Goal: Task Accomplishment & Management: Complete application form

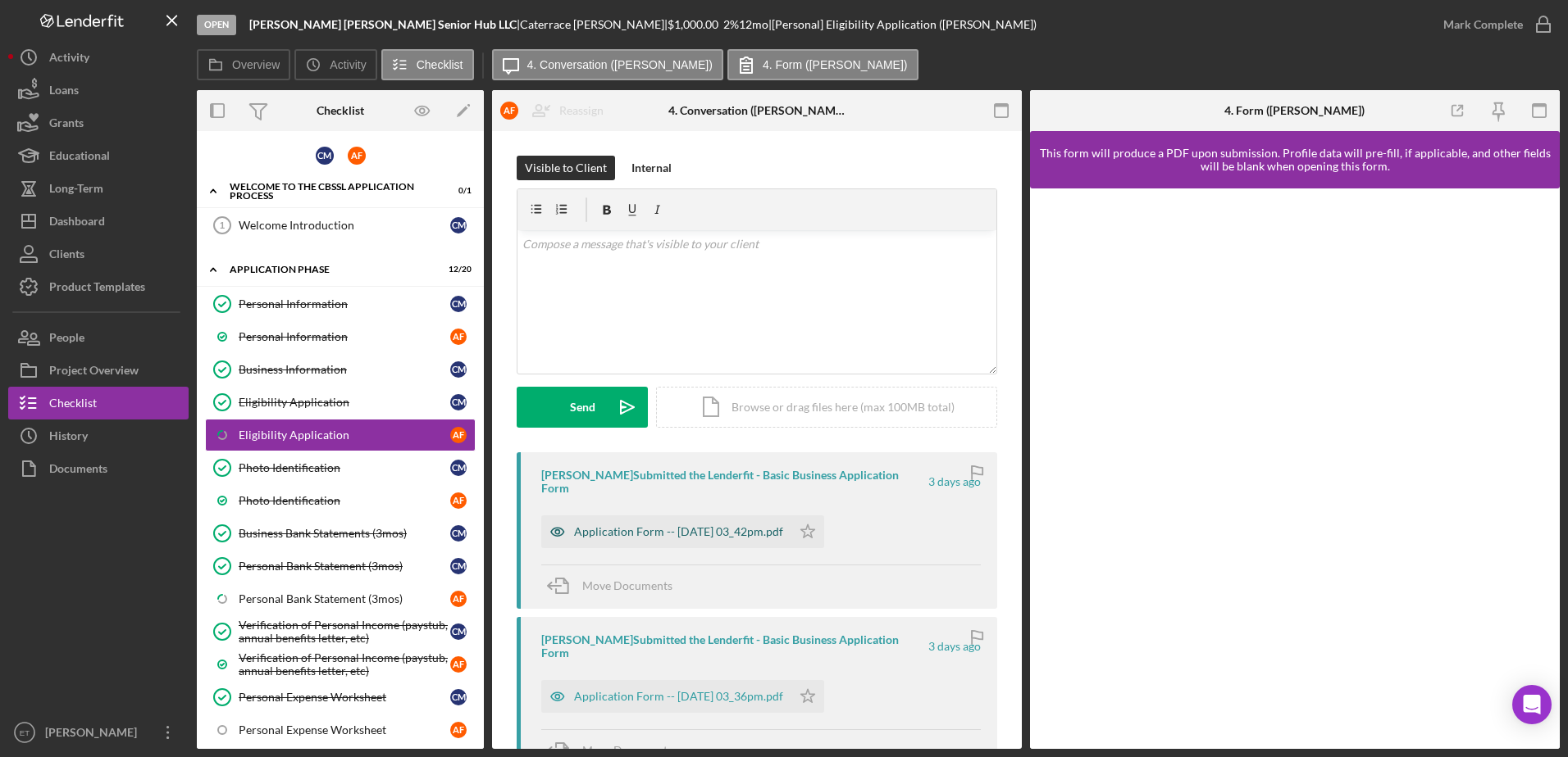
click at [554, 518] on icon "button" at bounding box center [557, 531] width 32 height 32
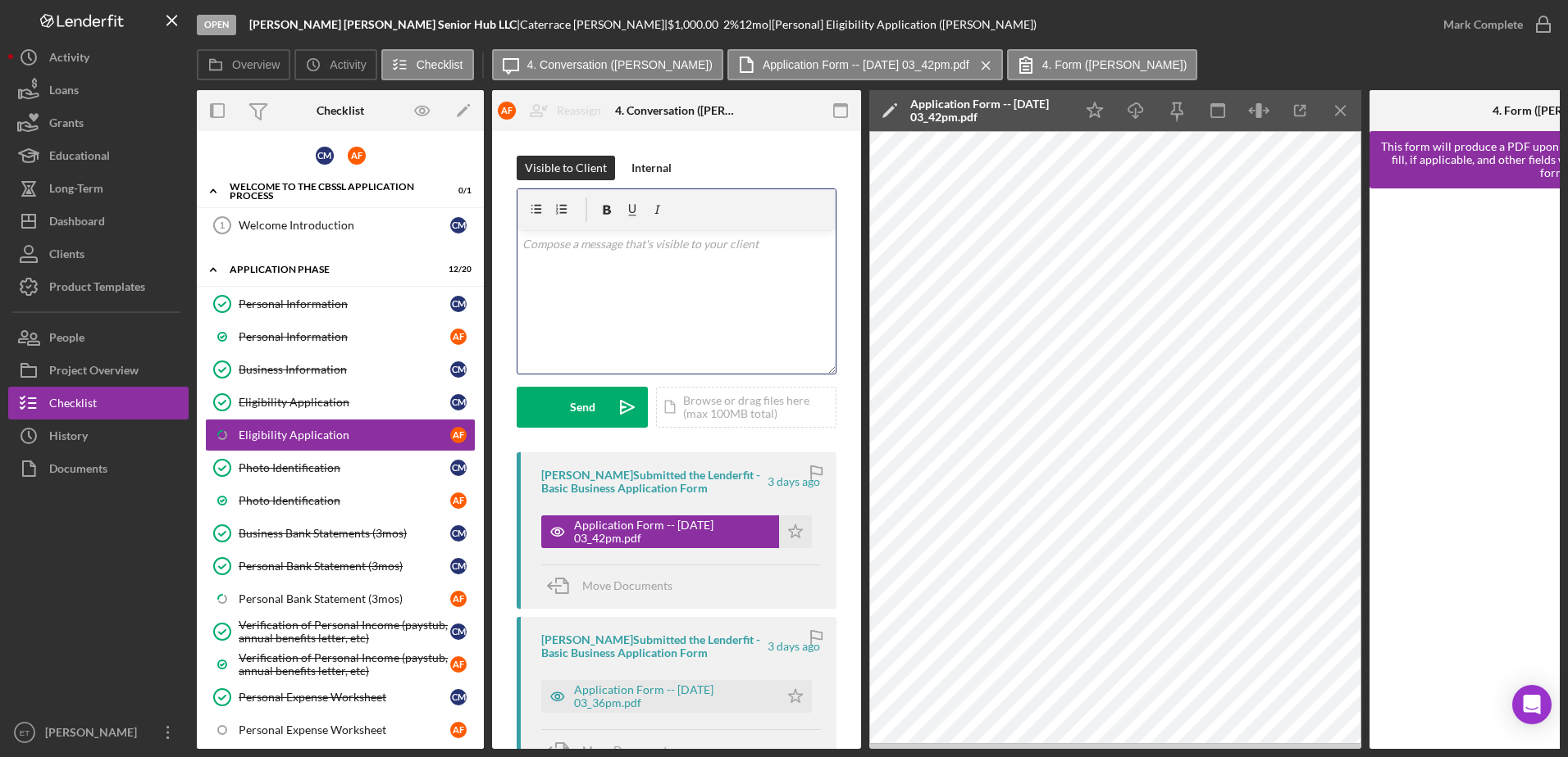
click at [616, 284] on div "v Color teal Color pink Remove color Add row above Add row below Add column bef…" at bounding box center [676, 302] width 318 height 144
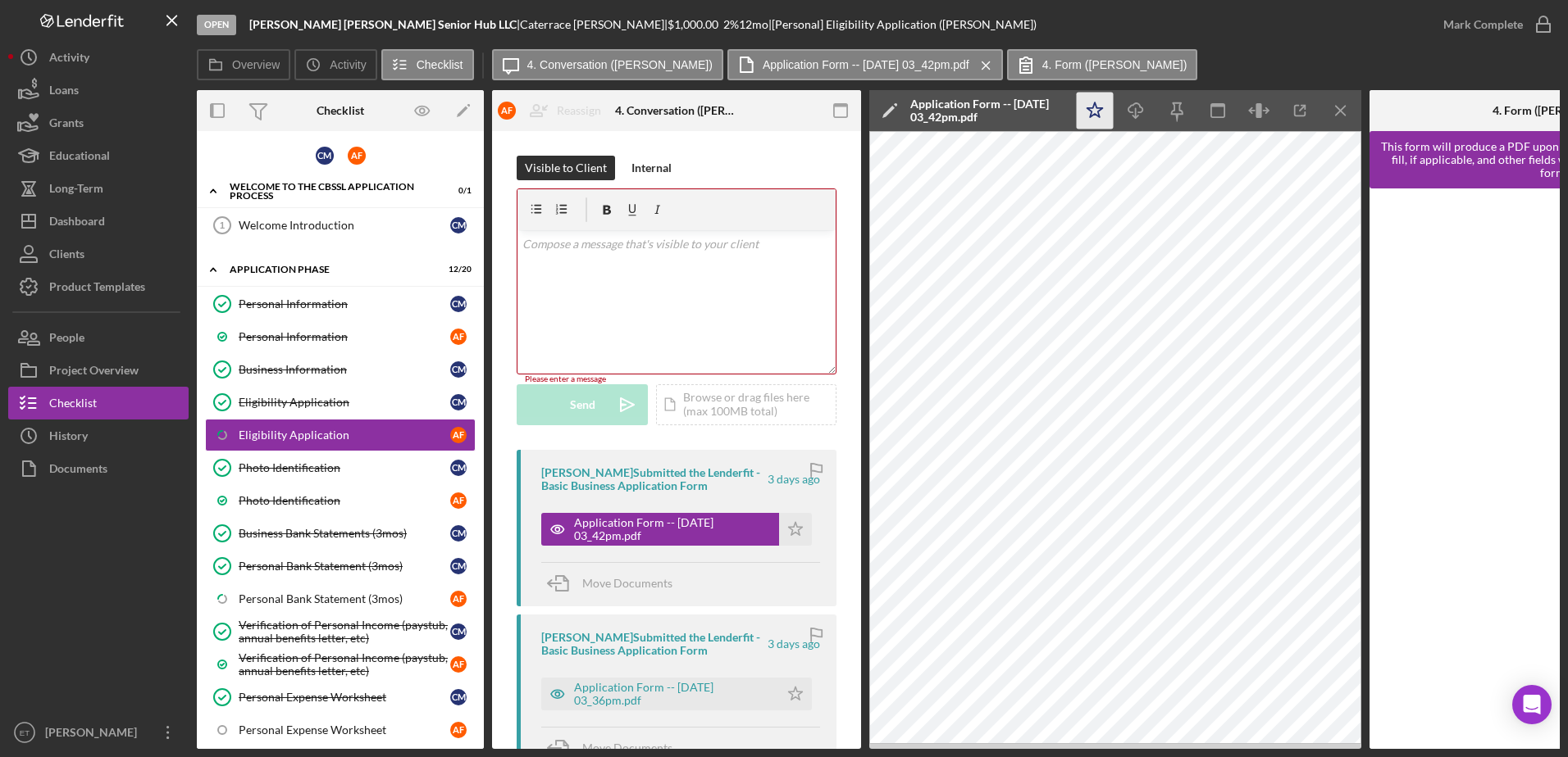
click at [1101, 109] on polygon "button" at bounding box center [1095, 109] width 16 height 15
click at [1543, 20] on icon "button" at bounding box center [1543, 25] width 41 height 41
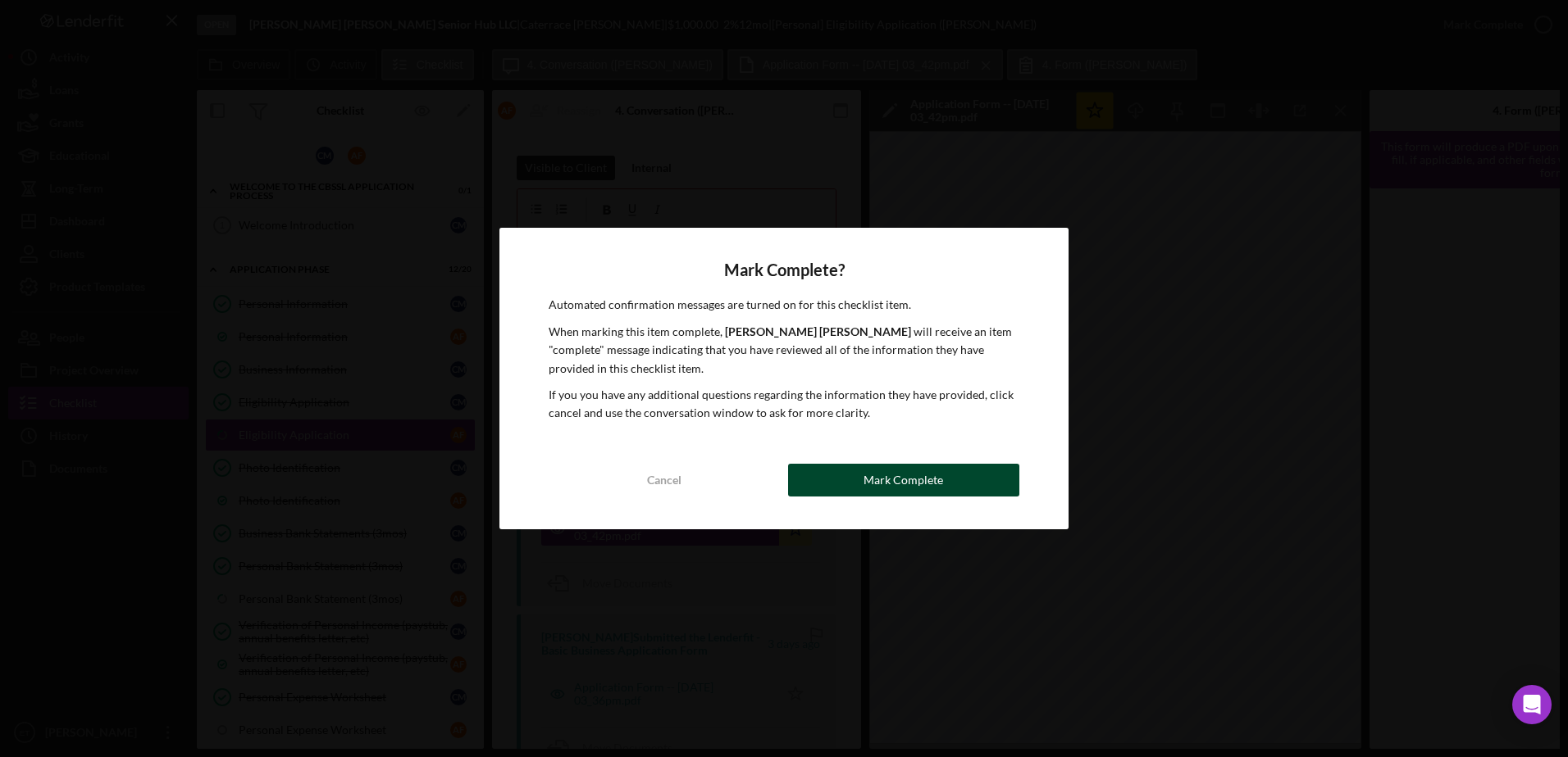
click at [970, 484] on button "Mark Complete" at bounding box center [903, 480] width 231 height 32
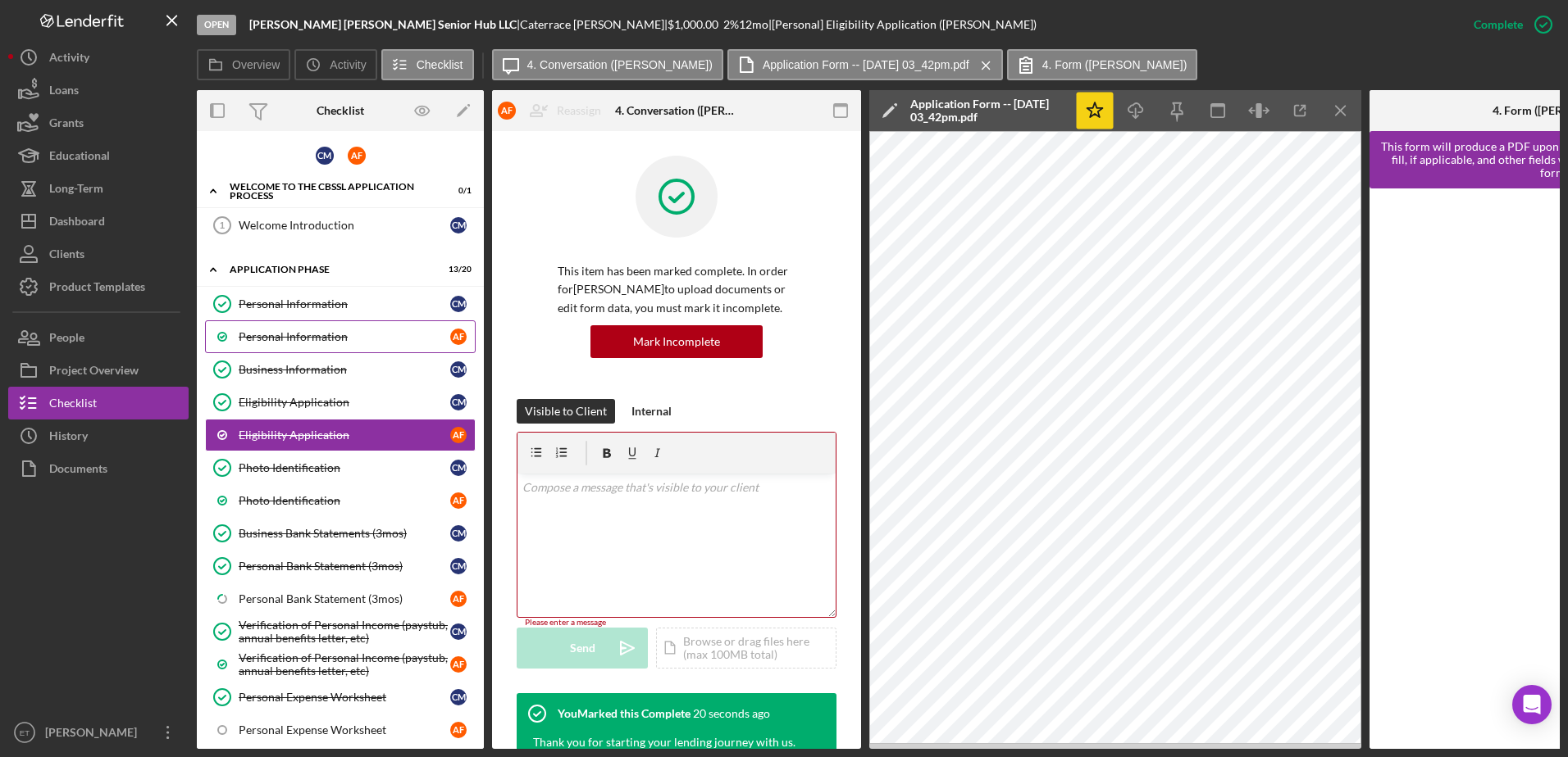
click at [329, 338] on div "Personal Information" at bounding box center [344, 336] width 211 height 13
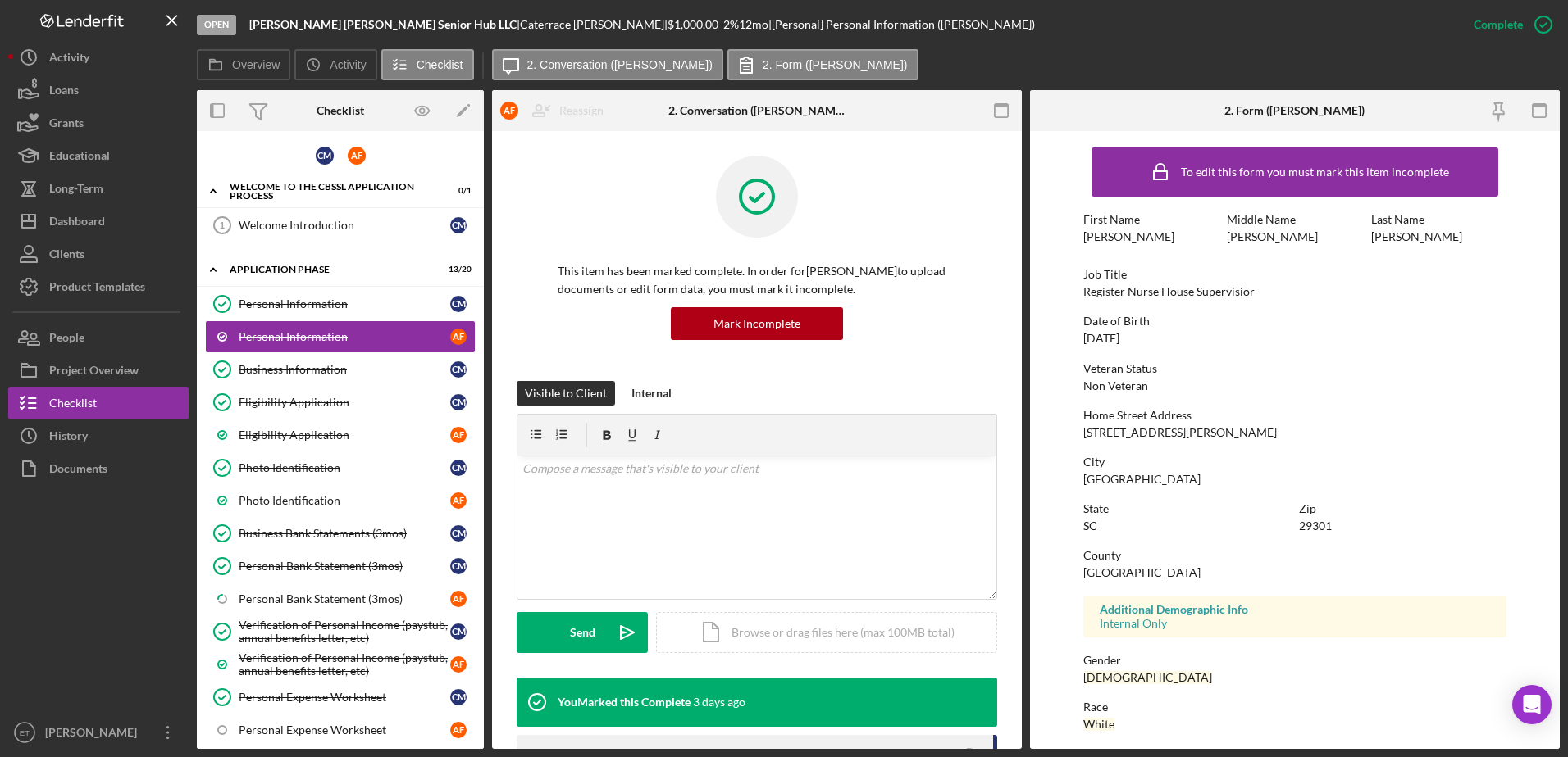
scroll to position [146, 0]
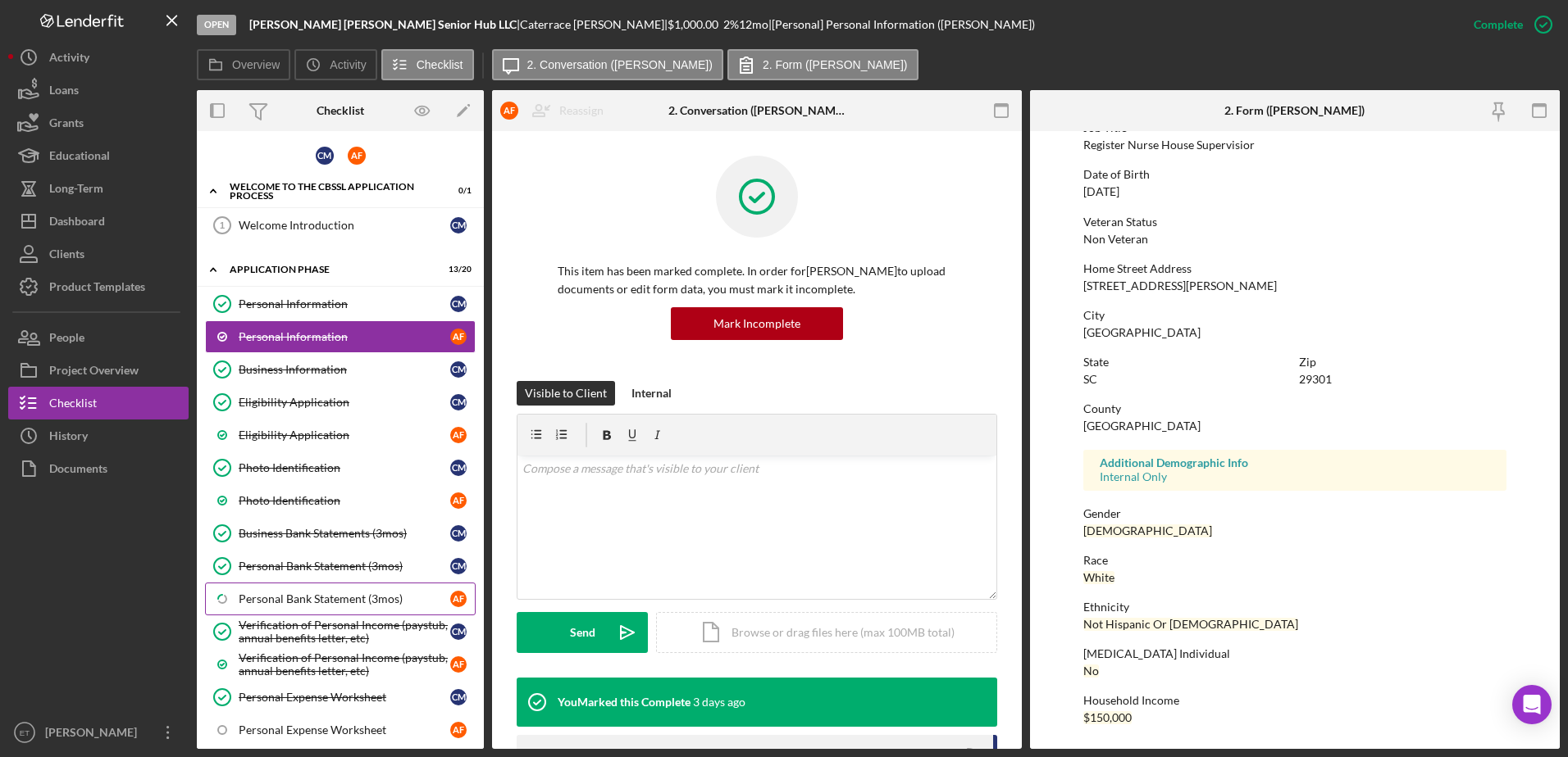
click at [293, 603] on div "Personal Bank Statement (3mos)" at bounding box center [344, 599] width 211 height 13
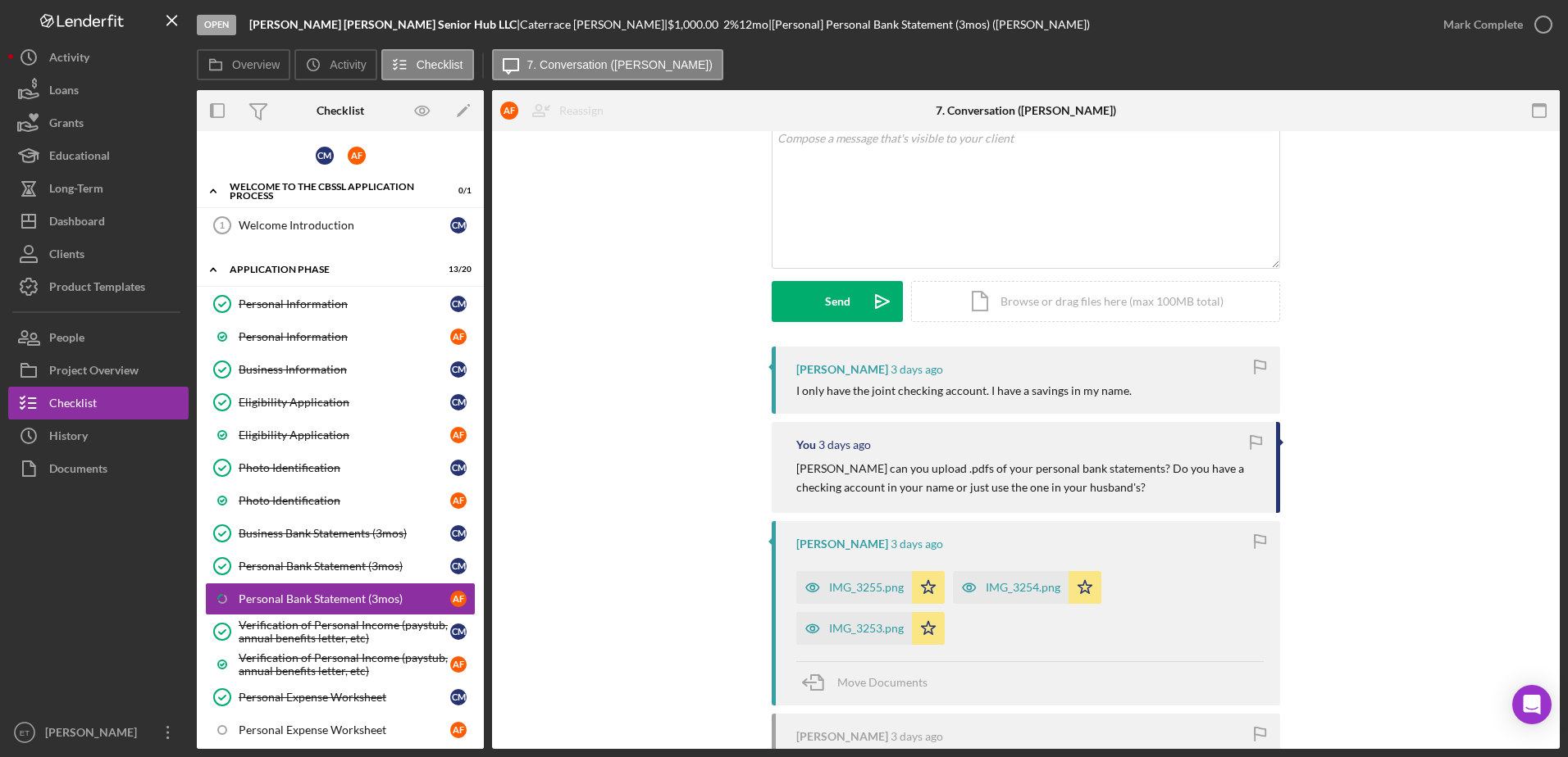
scroll to position [106, 0]
click at [1551, 18] on icon "button" at bounding box center [1543, 25] width 41 height 41
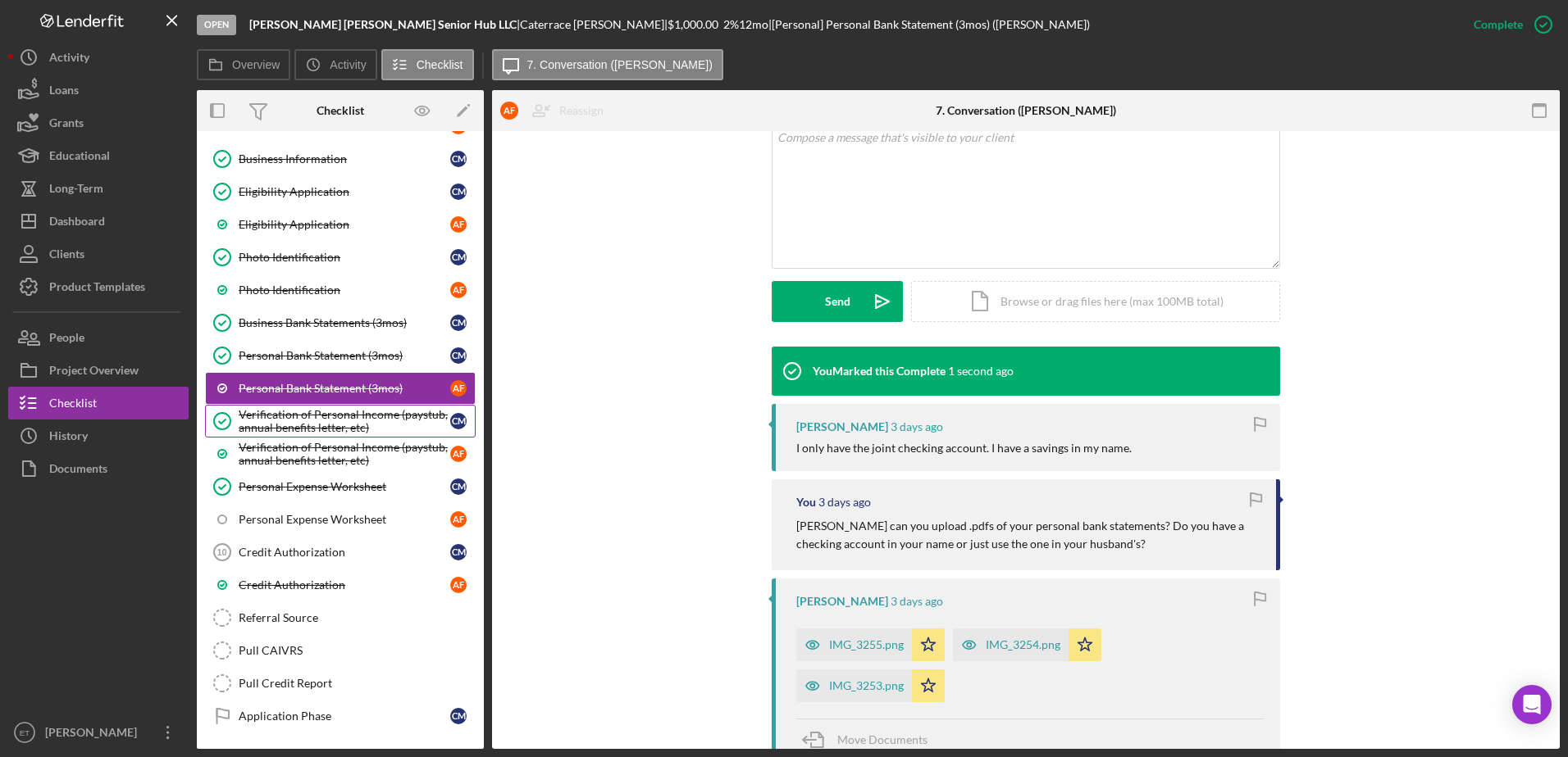
scroll to position [211, 0]
click at [264, 523] on div "Personal Expense Worksheet" at bounding box center [344, 518] width 211 height 13
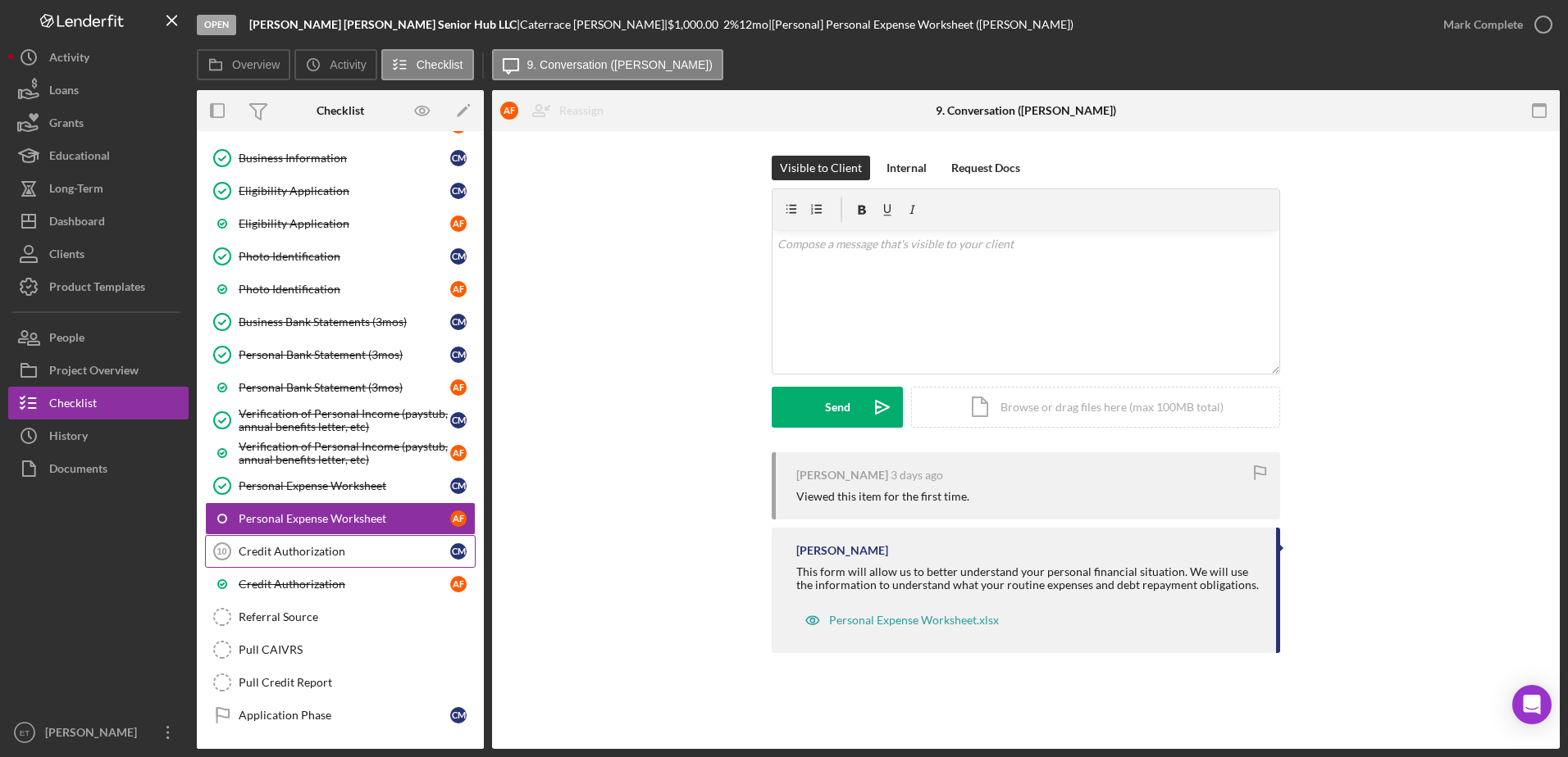
click at [268, 558] on div "Credit Authorization" at bounding box center [344, 551] width 211 height 13
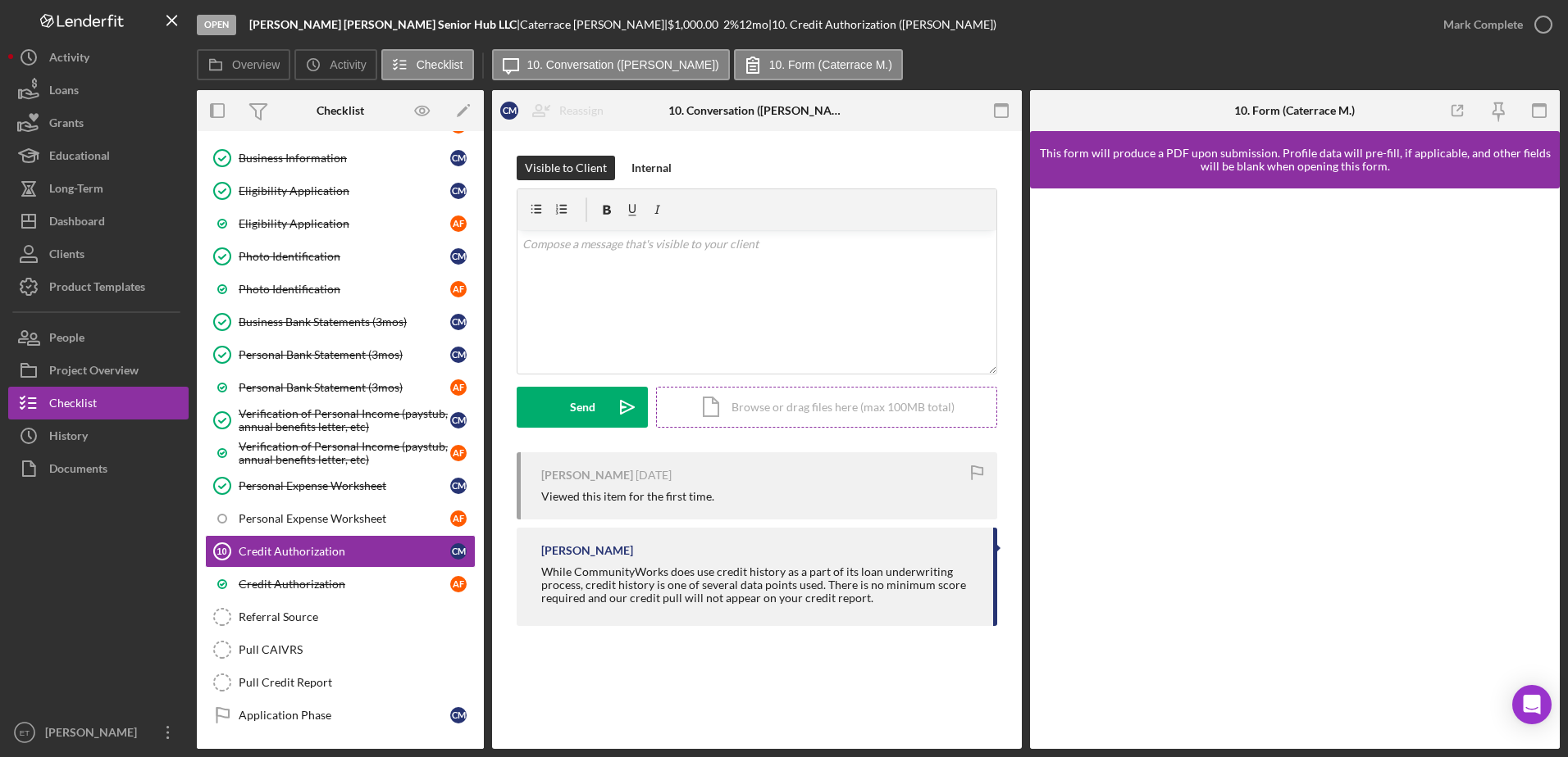
click at [788, 417] on div "Icon/Document Browse or drag files here (max 100MB total) Tap to choose files o…" at bounding box center [826, 407] width 341 height 41
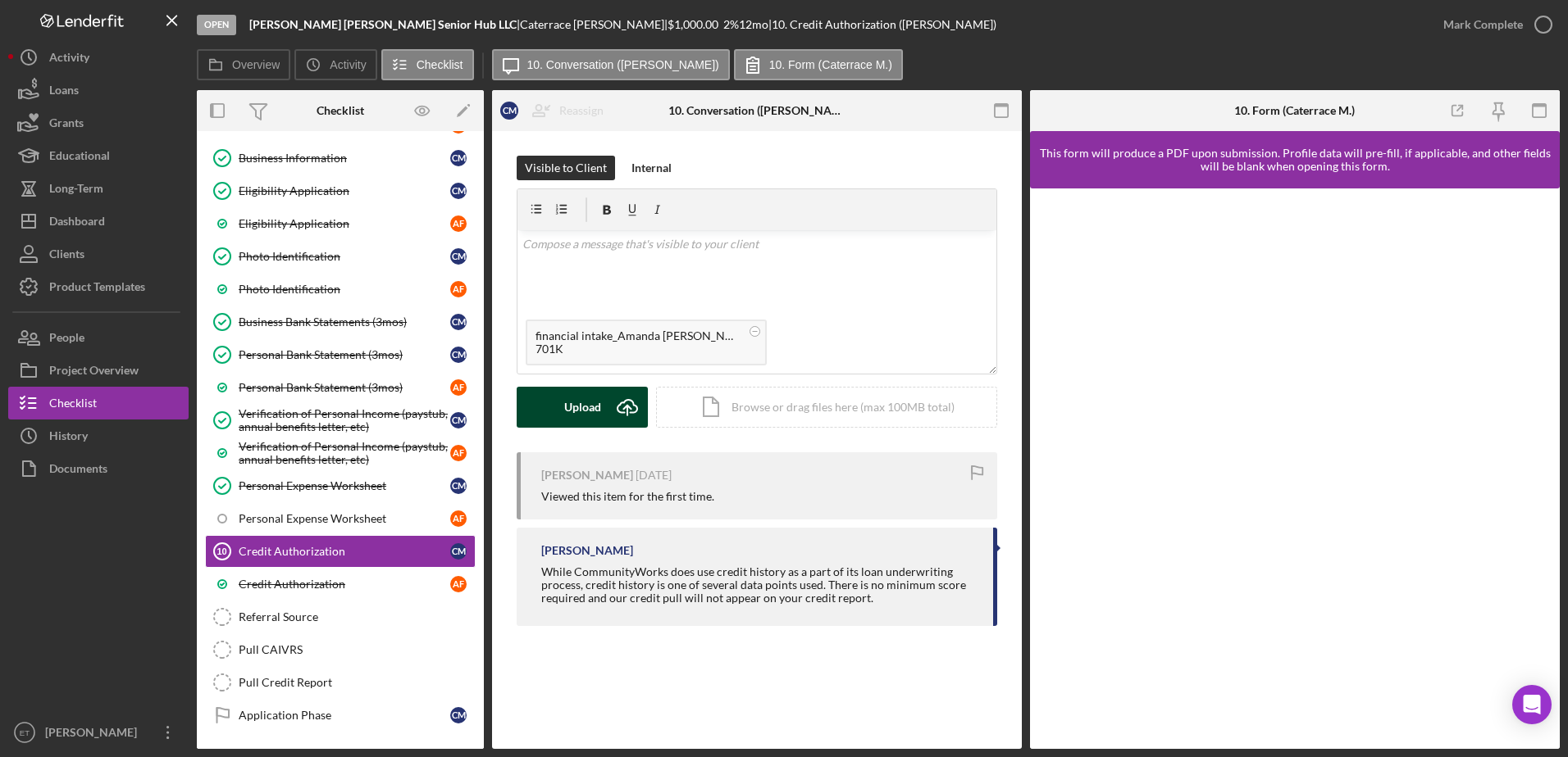
click at [594, 413] on div "Upload" at bounding box center [582, 407] width 37 height 41
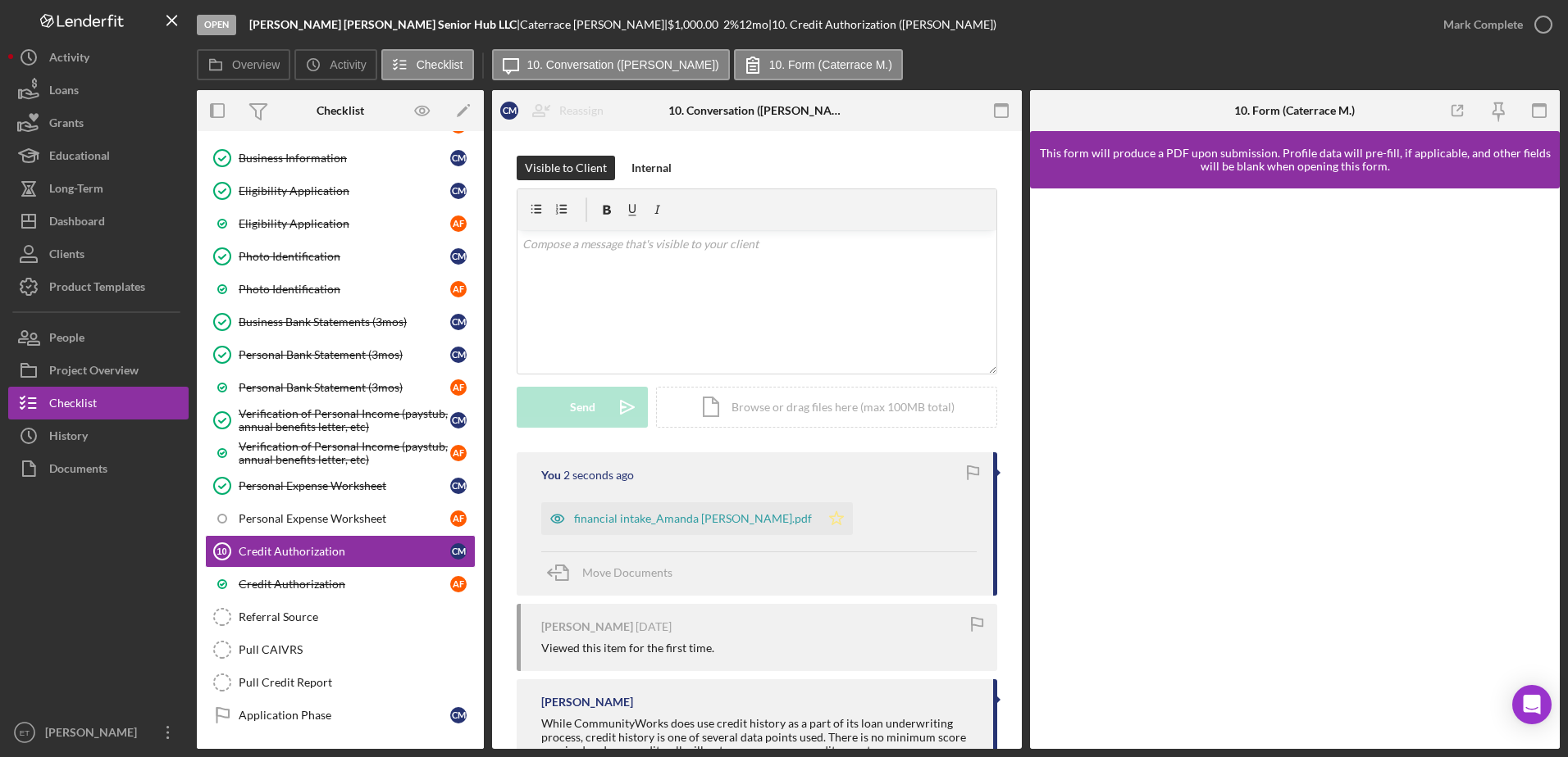
click at [819, 514] on icon "Icon/Star" at bounding box center [835, 518] width 32 height 32
click at [559, 518] on icon "button" at bounding box center [557, 519] width 4 height 4
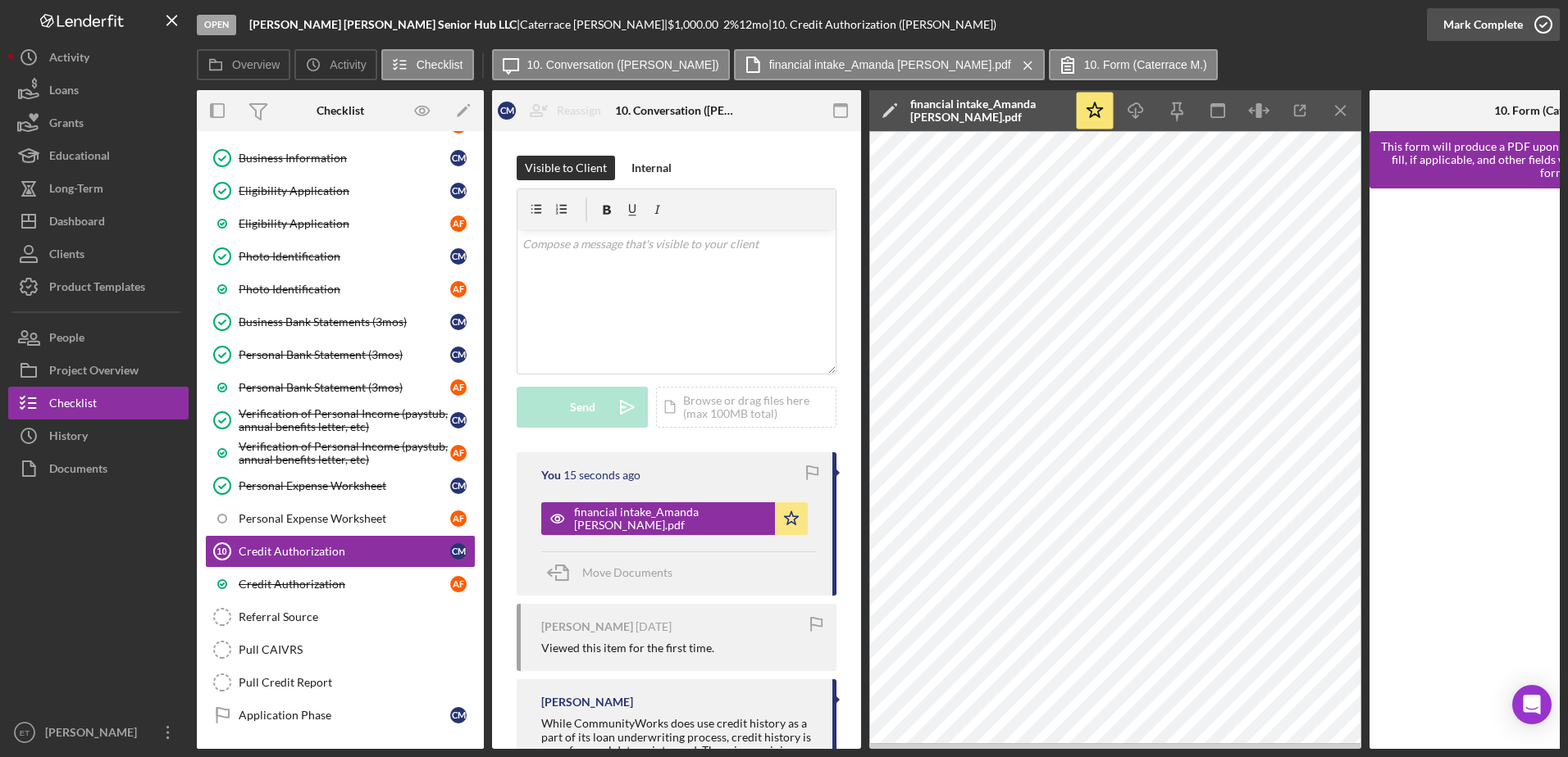
click at [1545, 24] on icon "button" at bounding box center [1543, 25] width 41 height 41
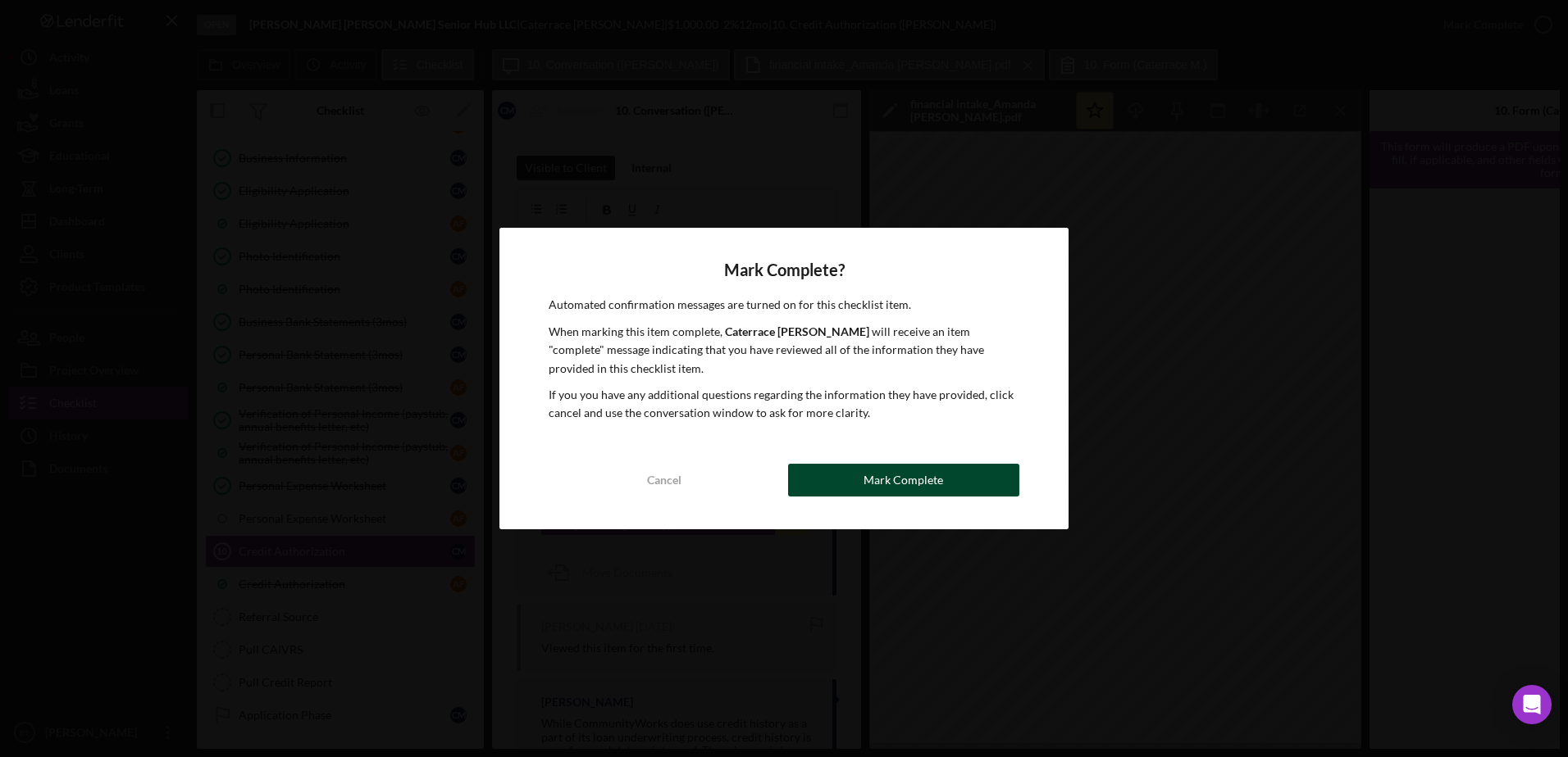
click at [971, 484] on button "Mark Complete" at bounding box center [903, 480] width 231 height 32
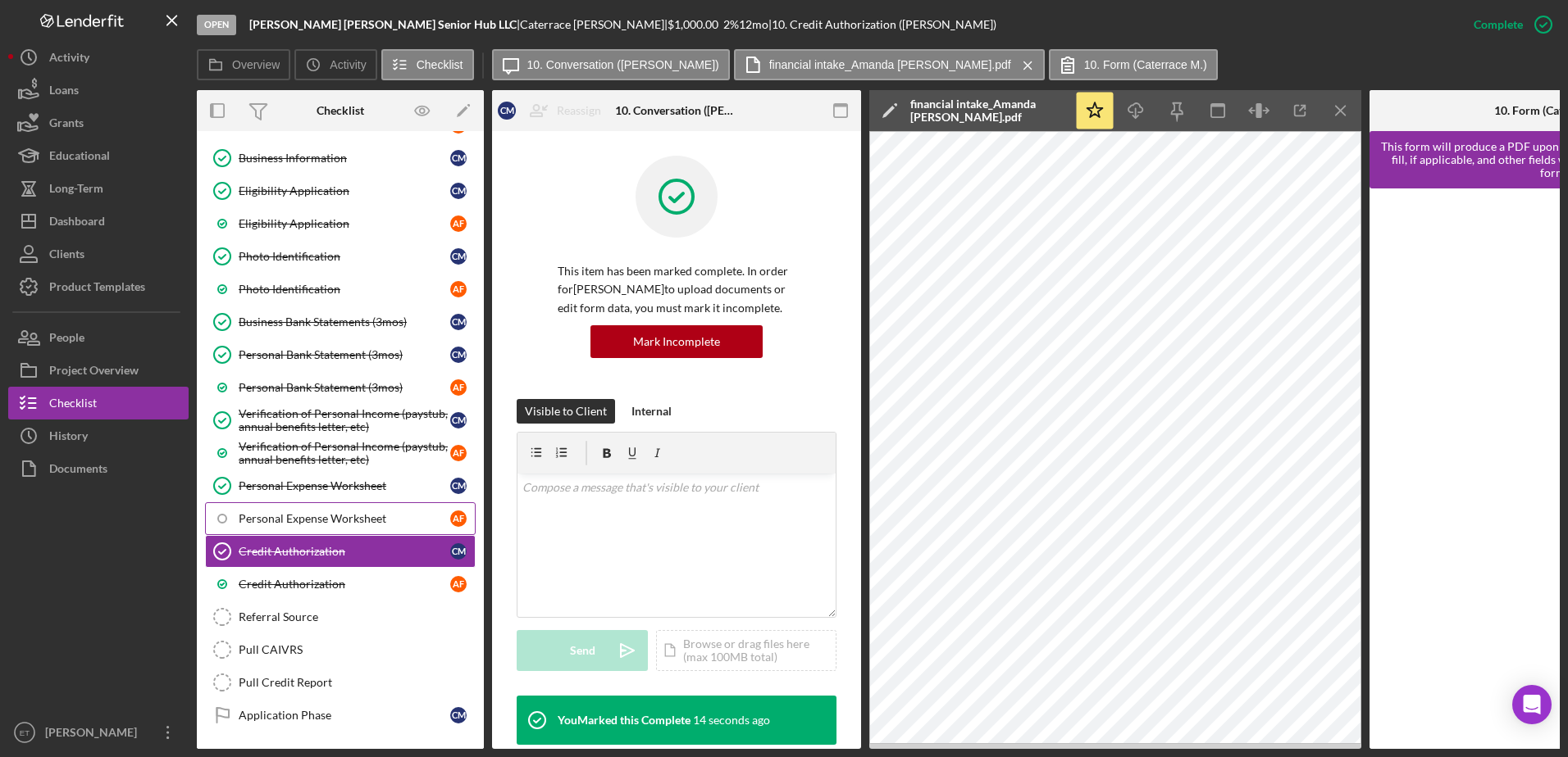
click at [288, 515] on div "Personal Expense Worksheet" at bounding box center [344, 518] width 211 height 13
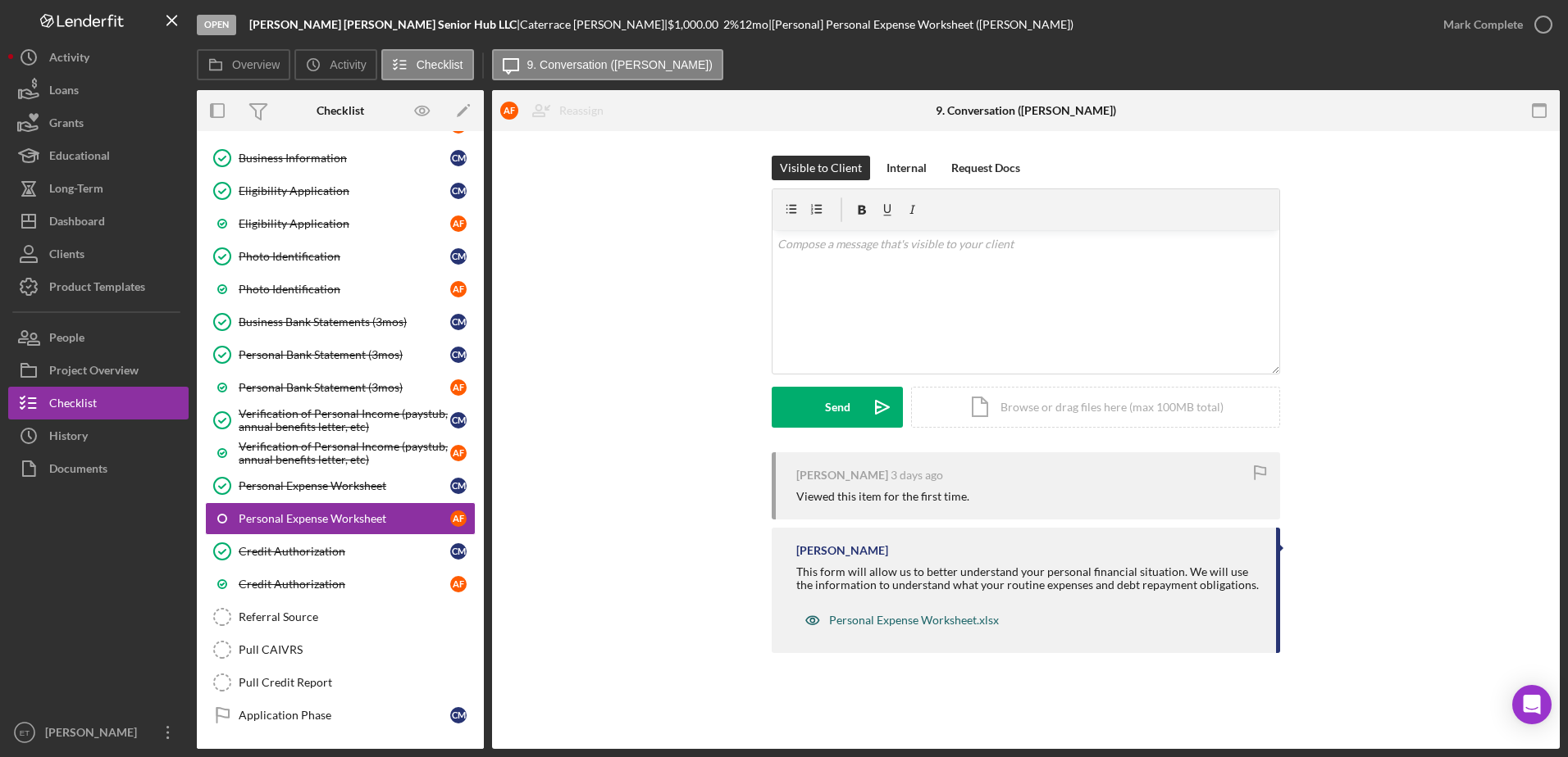
click at [921, 622] on div "Personal Expense Worksheet.xlsx" at bounding box center [914, 619] width 170 height 13
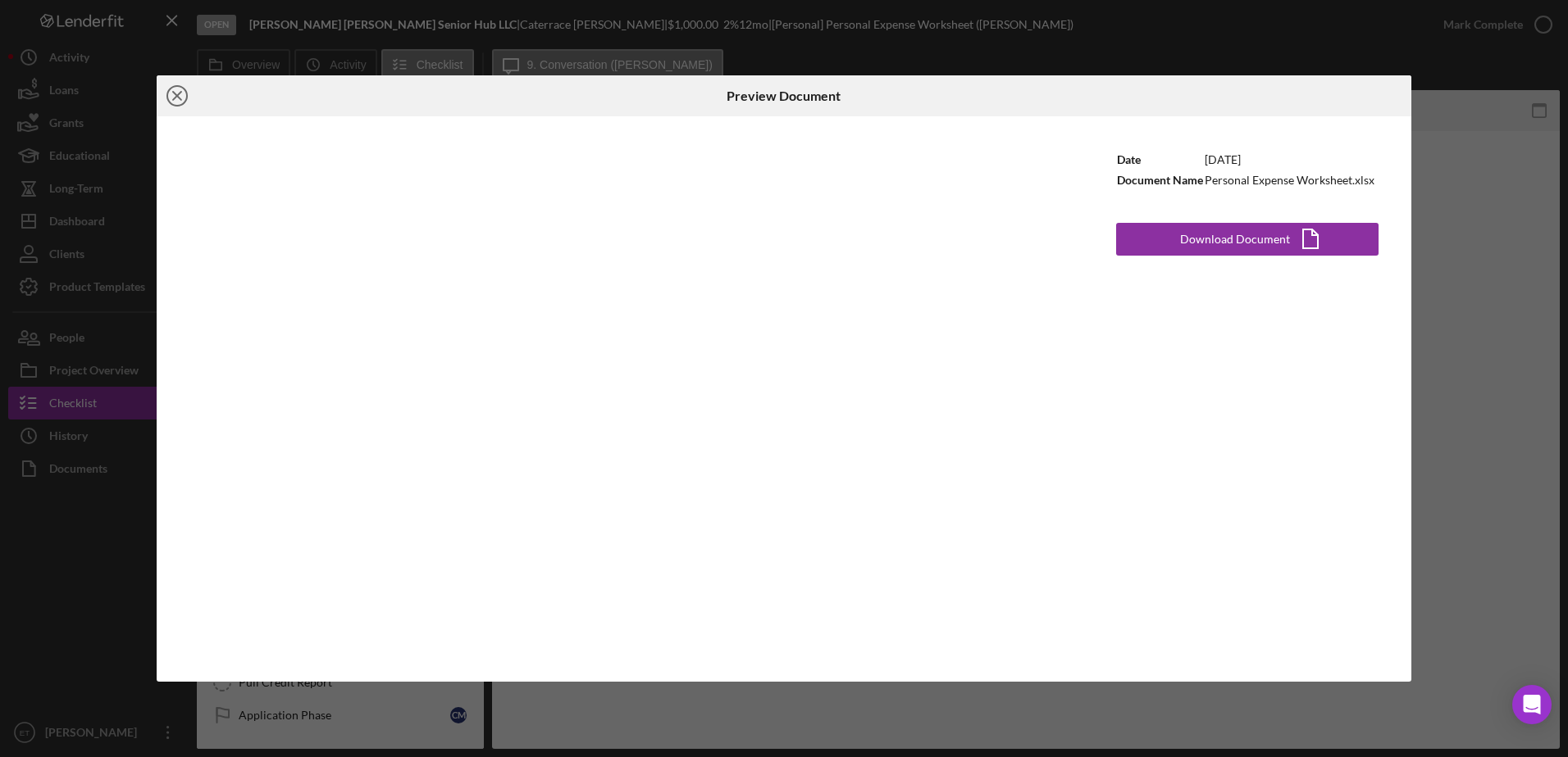
click at [169, 89] on icon "Icon/Close" at bounding box center [177, 96] width 41 height 41
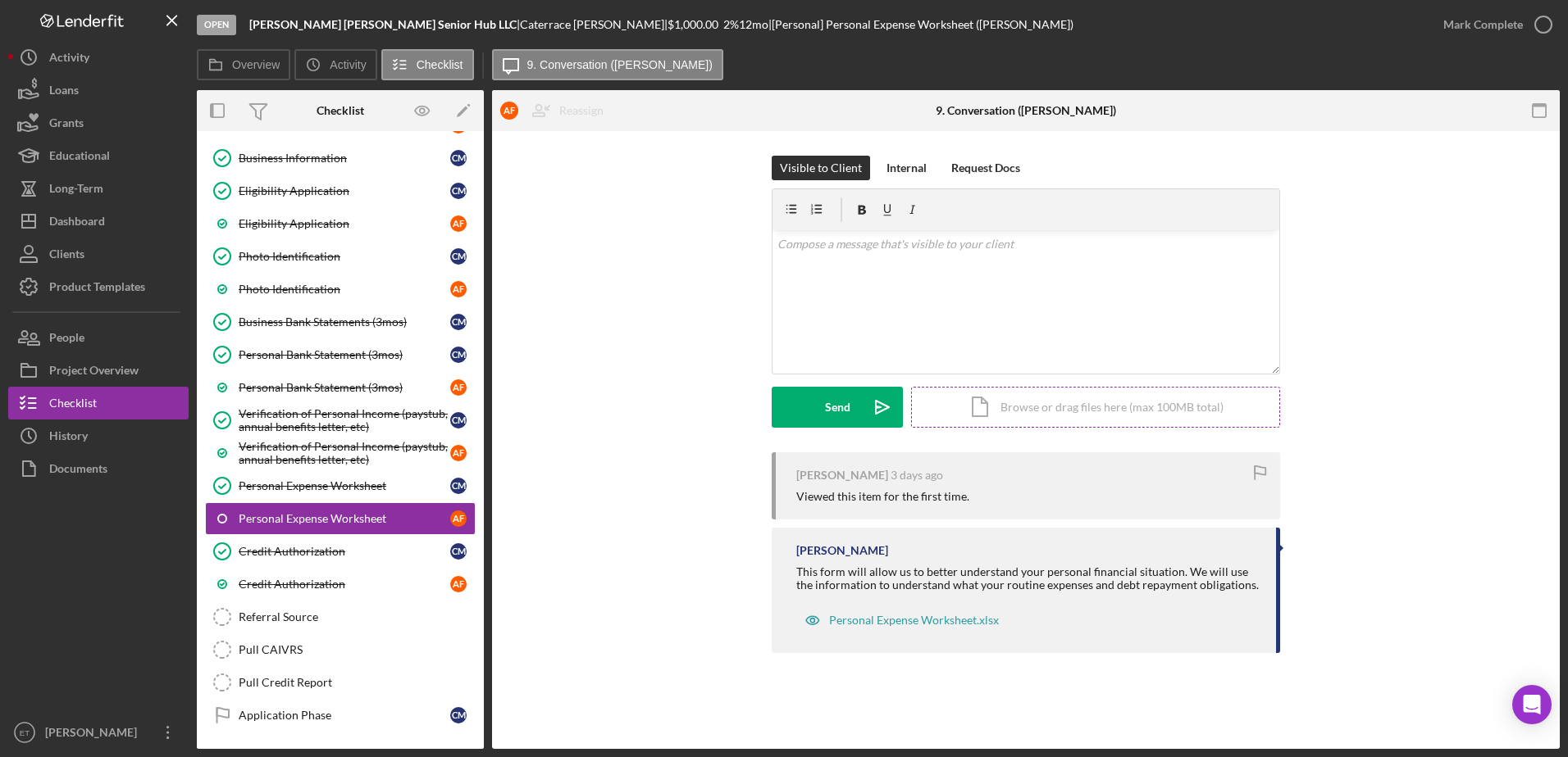
click at [1112, 405] on div "Icon/Document Browse or drag files here (max 100MB total) Tap to choose files o…" at bounding box center [1095, 407] width 369 height 41
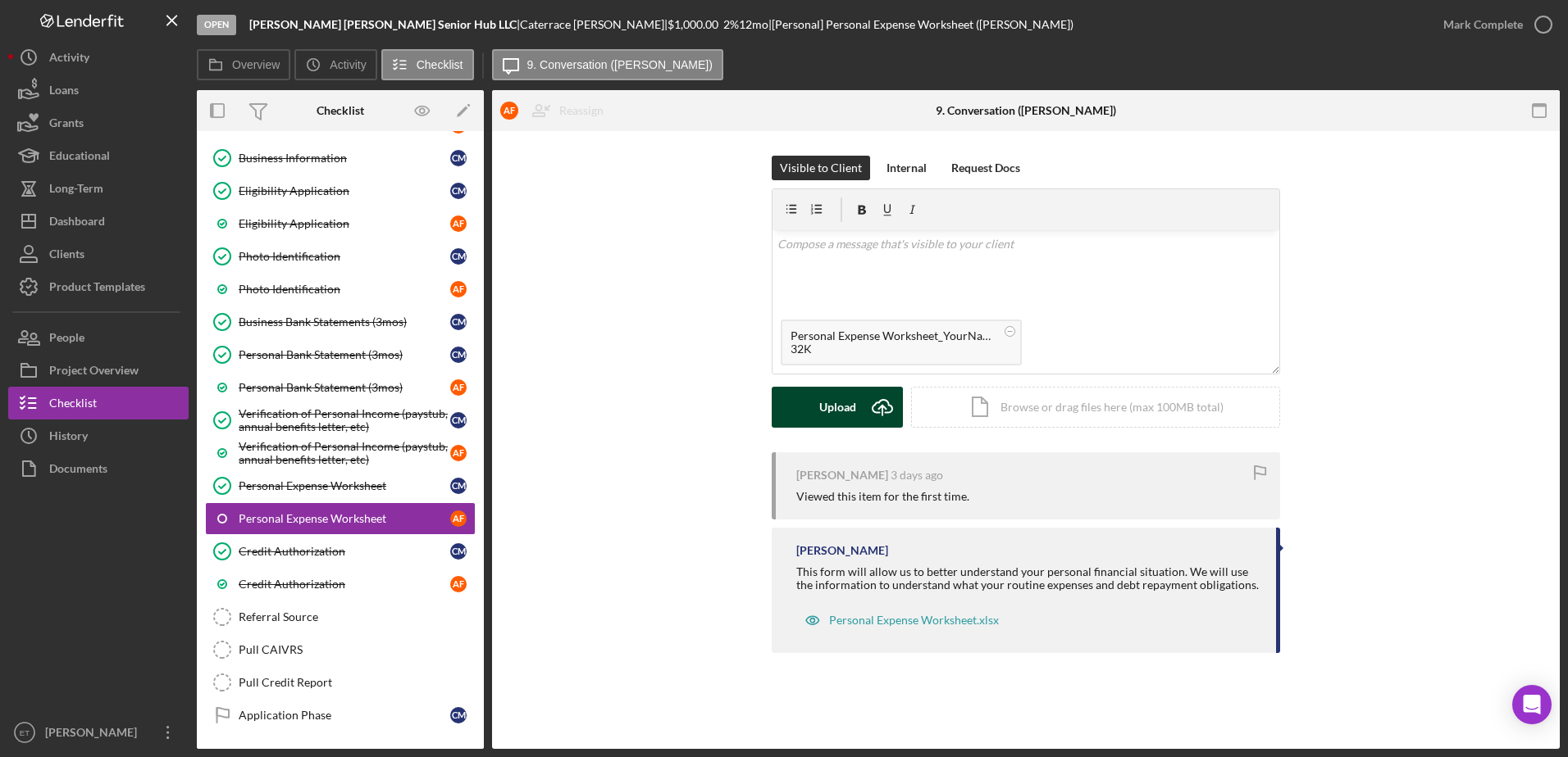
click at [841, 409] on div "Upload" at bounding box center [838, 407] width 37 height 41
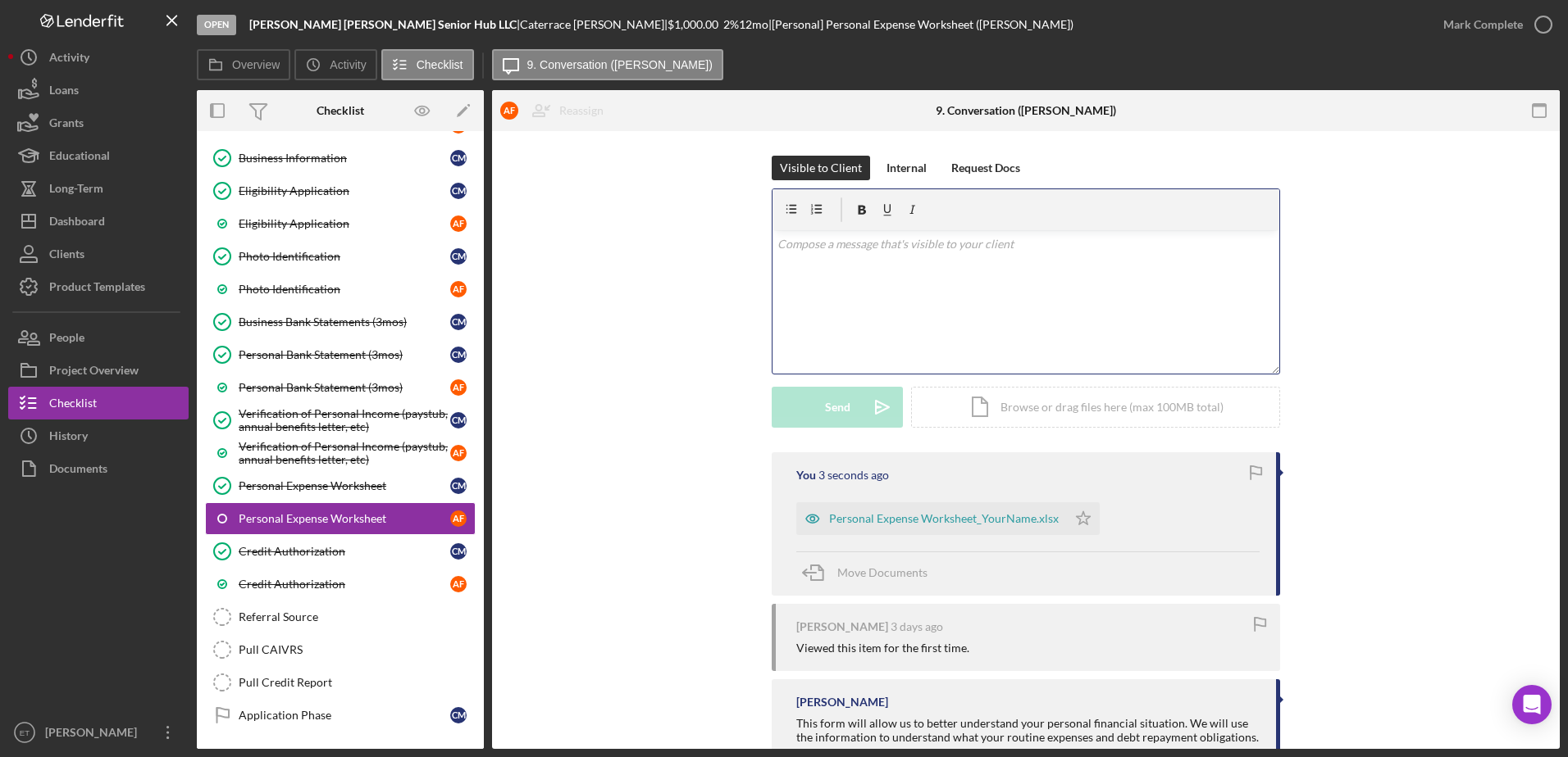
click at [879, 332] on div "v Color teal Color pink Remove color Add row above Add row below Add column bef…" at bounding box center [1025, 302] width 507 height 144
click at [862, 244] on p "Please fill out the personal Expense Worksheet" at bounding box center [1026, 244] width 498 height 18
click at [1021, 247] on p "Please fill out the Personal Expense Worksheet" at bounding box center [1026, 244] width 498 height 18
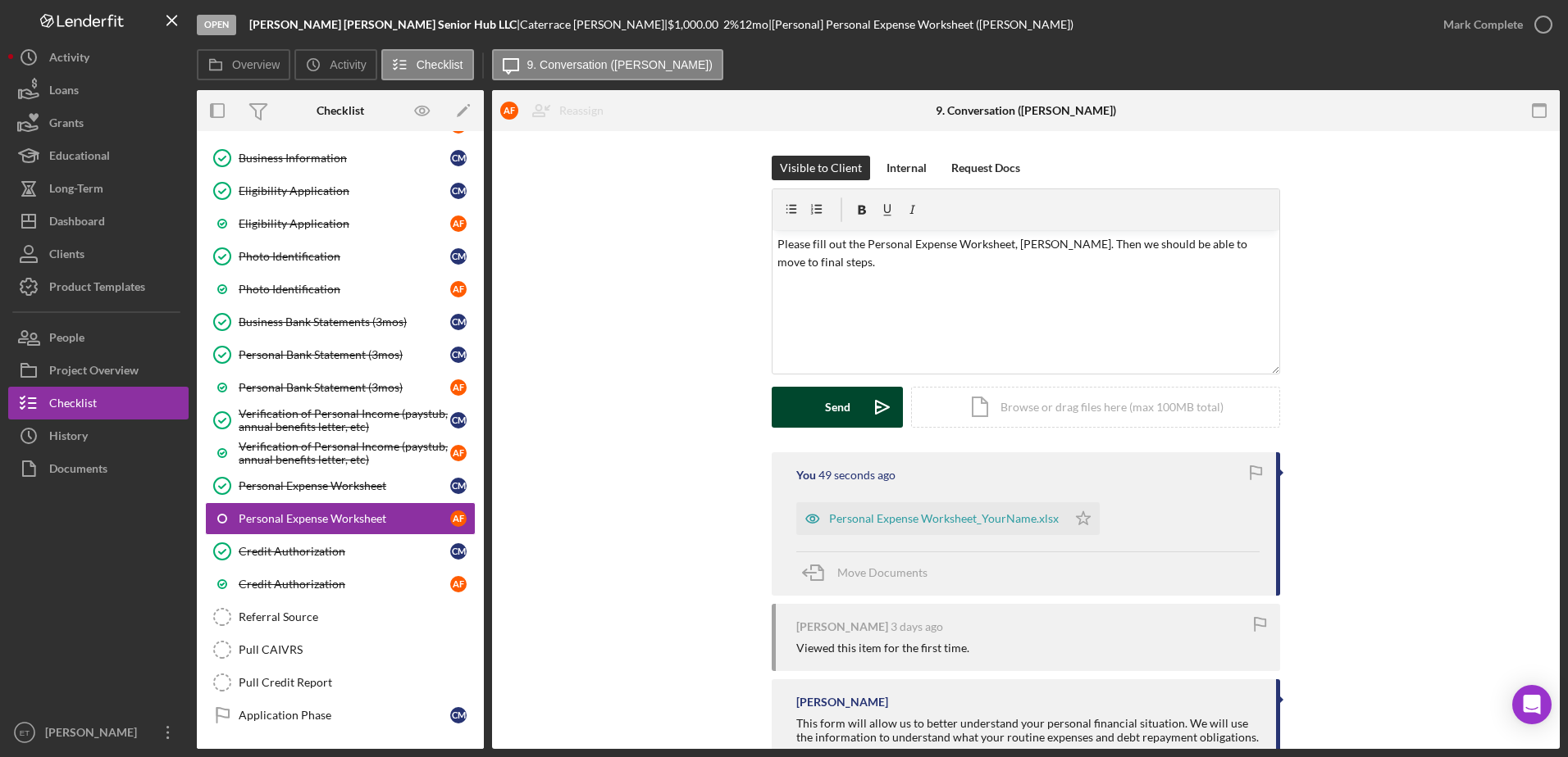
click at [838, 411] on div "Send" at bounding box center [837, 407] width 26 height 41
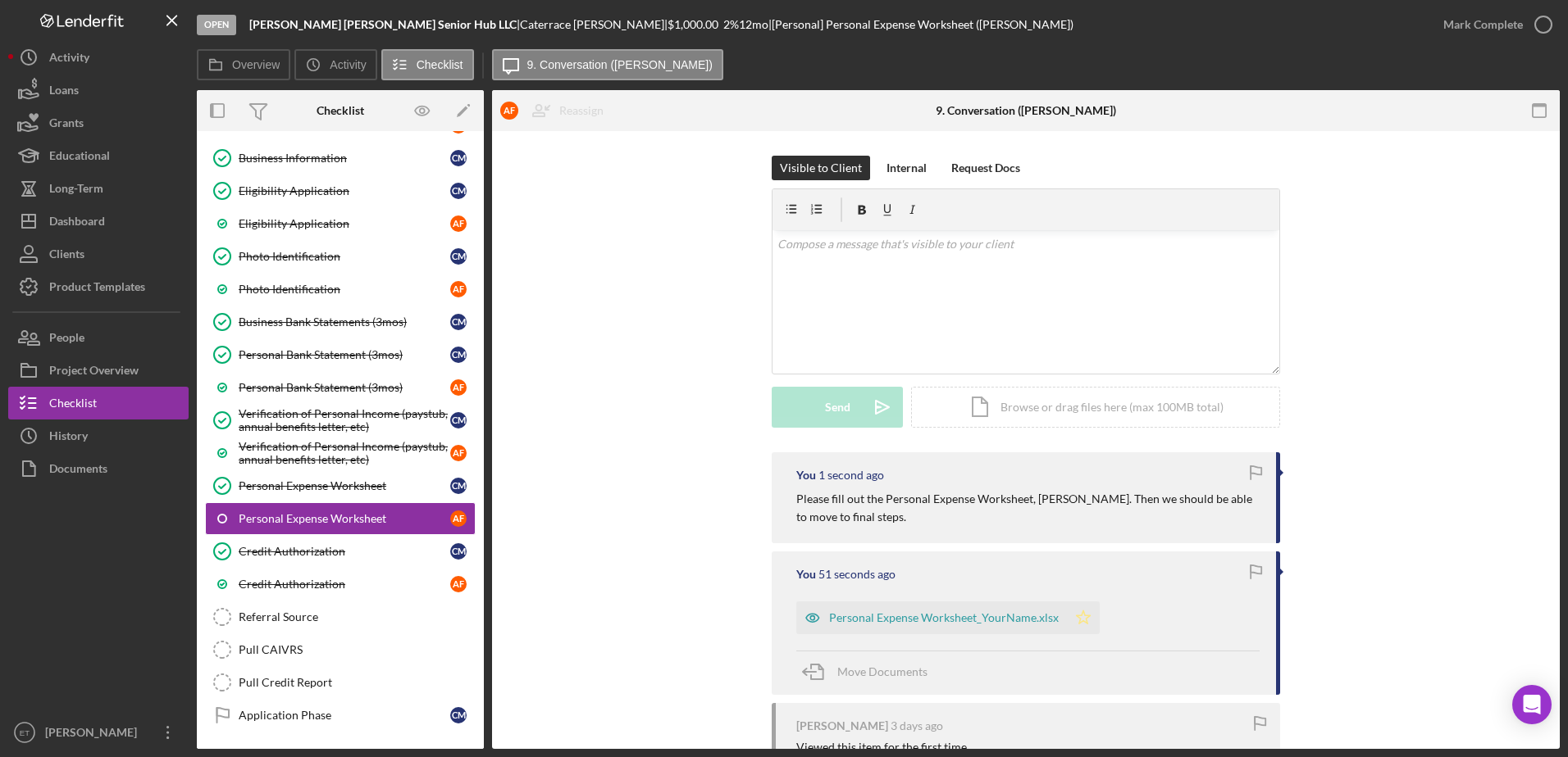
click at [1083, 624] on icon "Icon/Star" at bounding box center [1082, 617] width 32 height 32
click at [307, 517] on div "Personal Expense Worksheet" at bounding box center [344, 518] width 211 height 13
click at [275, 484] on div "Personal Expense Worksheet" at bounding box center [344, 486] width 211 height 13
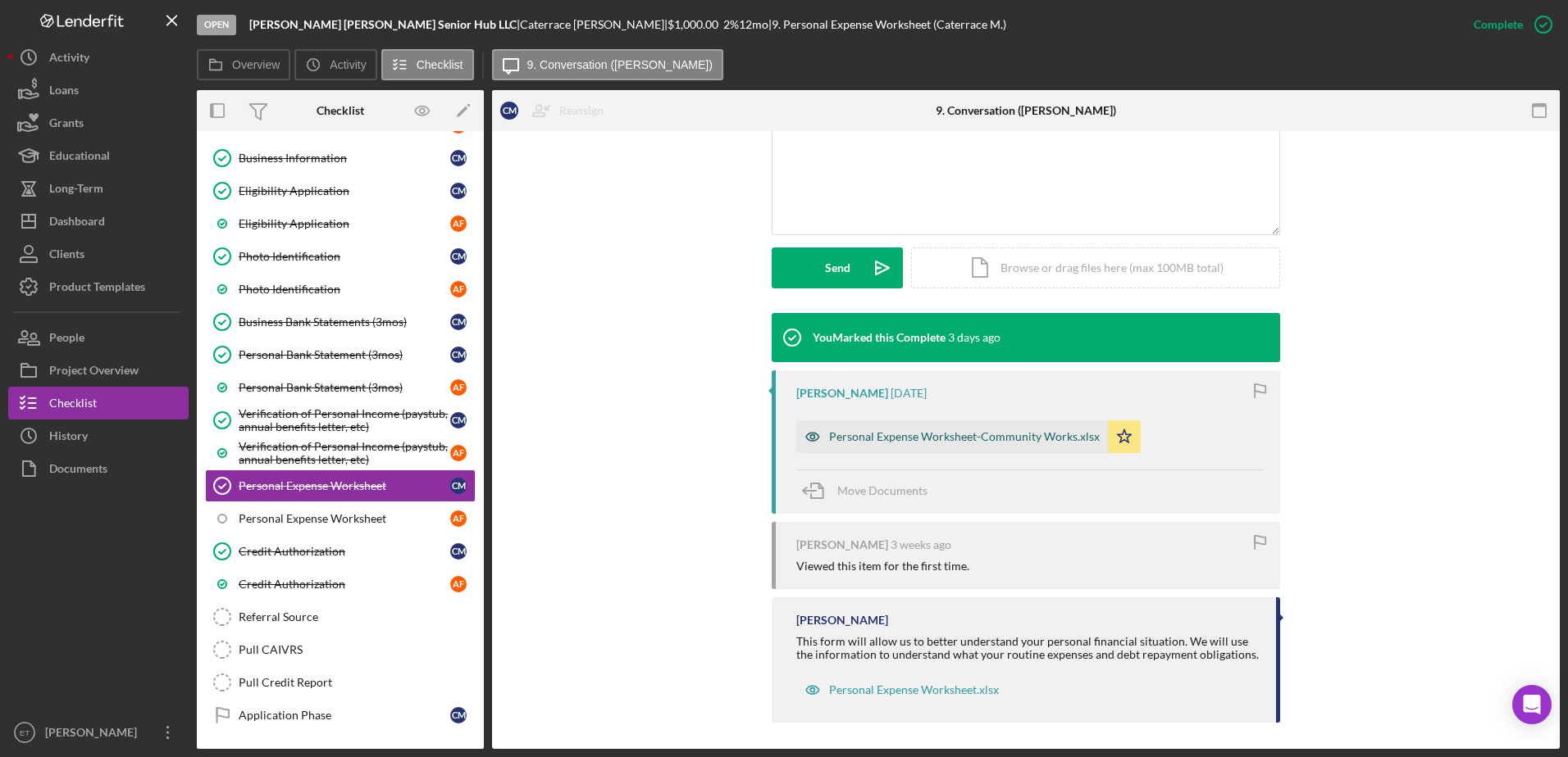
scroll to position [366, 0]
click at [806, 437] on icon "button" at bounding box center [812, 436] width 13 height 8
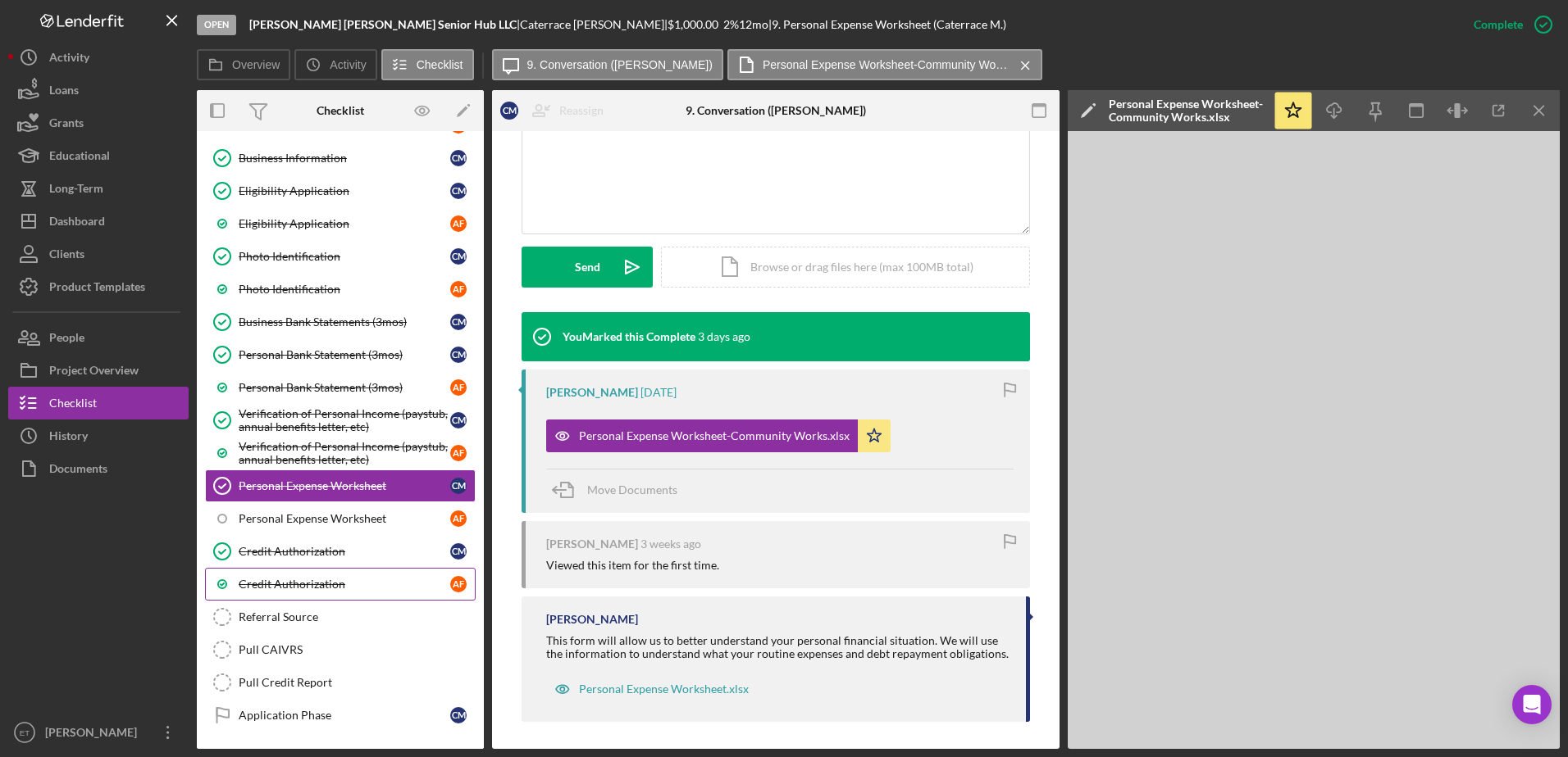
click at [306, 574] on link "Credit Authorization A F" at bounding box center [339, 584] width 271 height 32
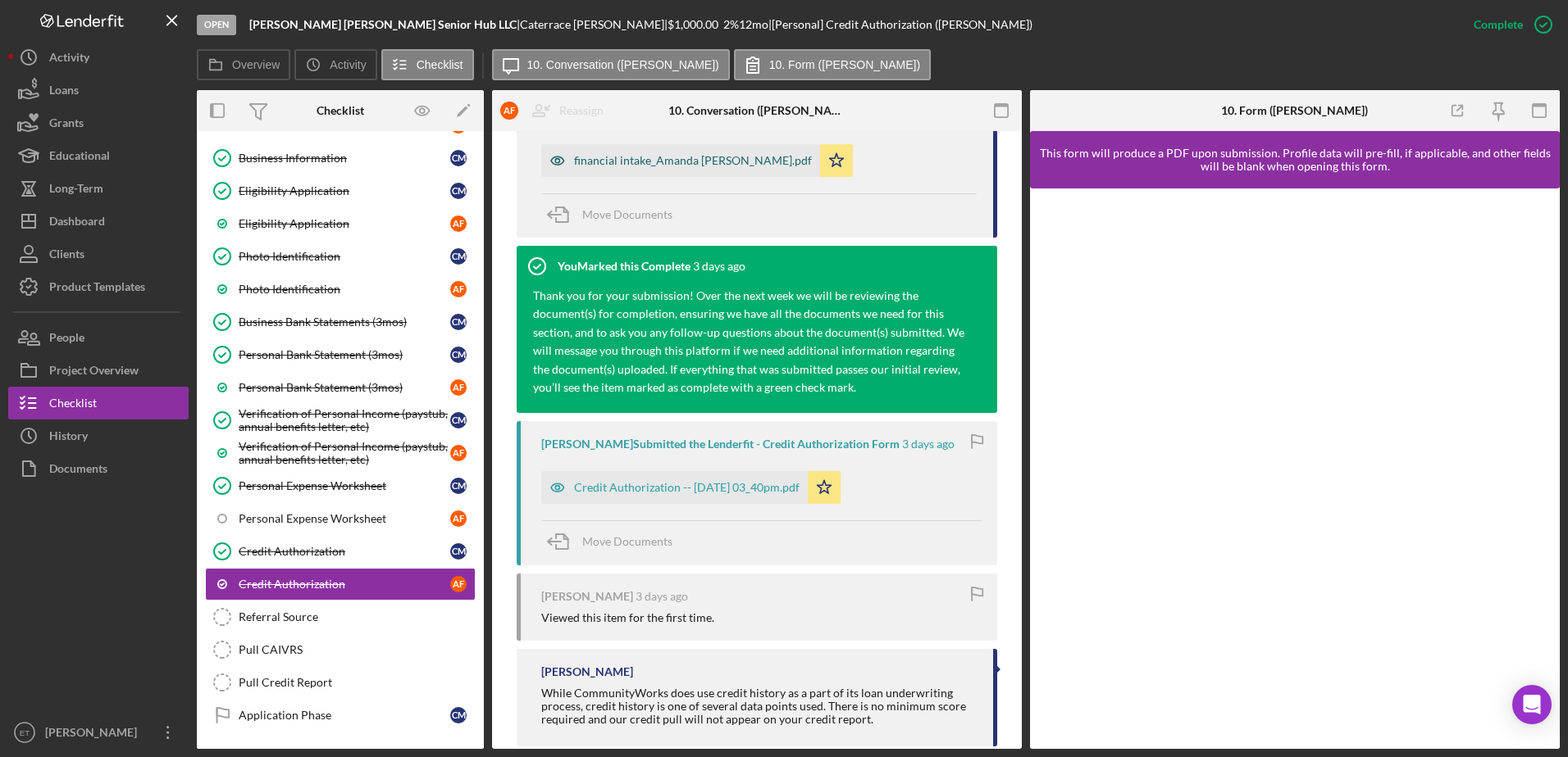
scroll to position [585, 0]
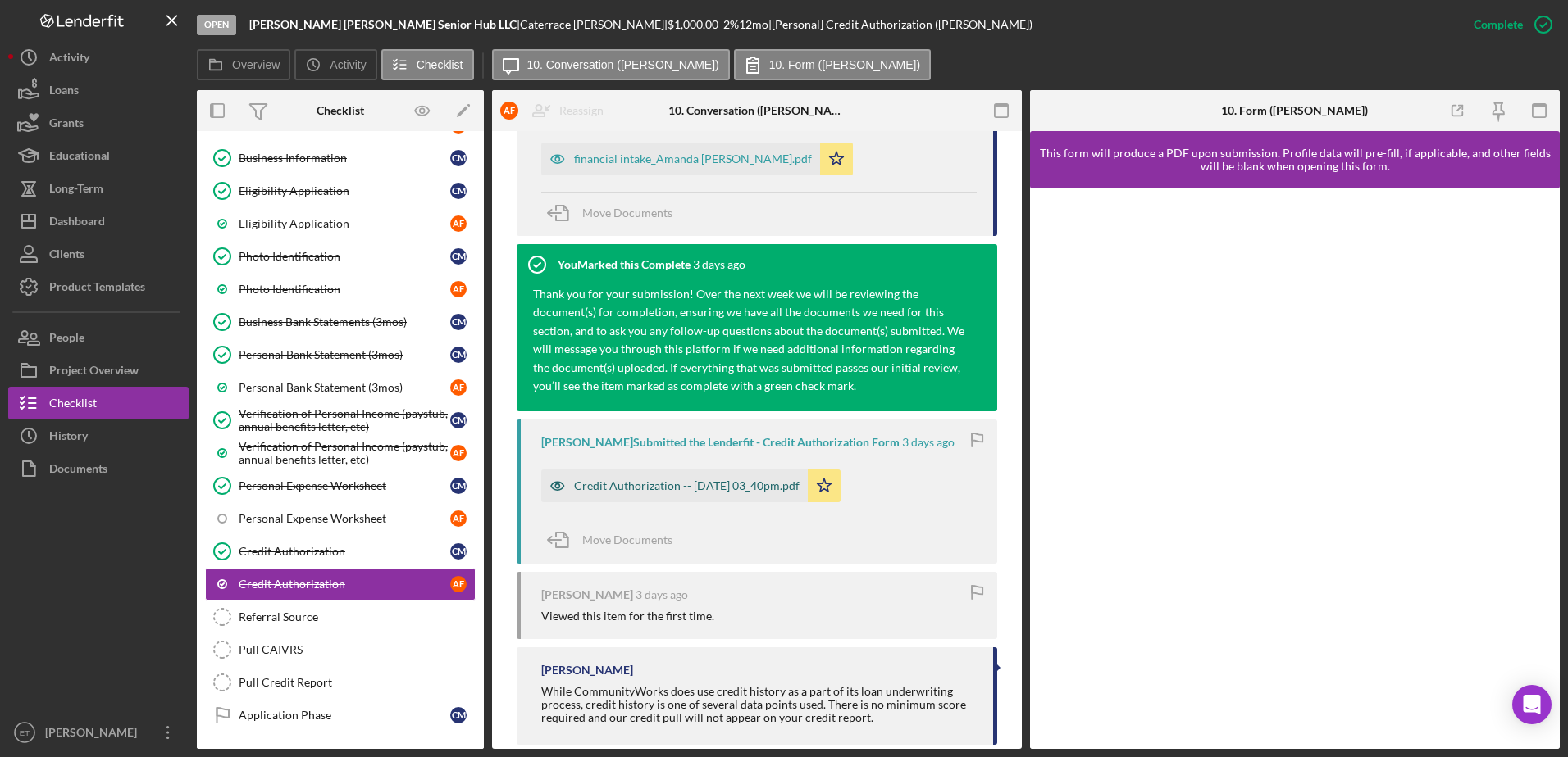
click at [552, 490] on icon "button" at bounding box center [557, 486] width 32 height 32
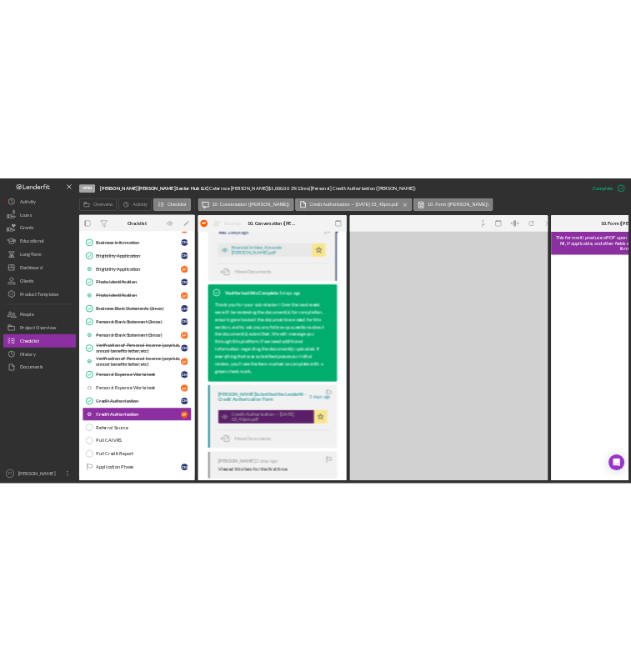
scroll to position [614, 0]
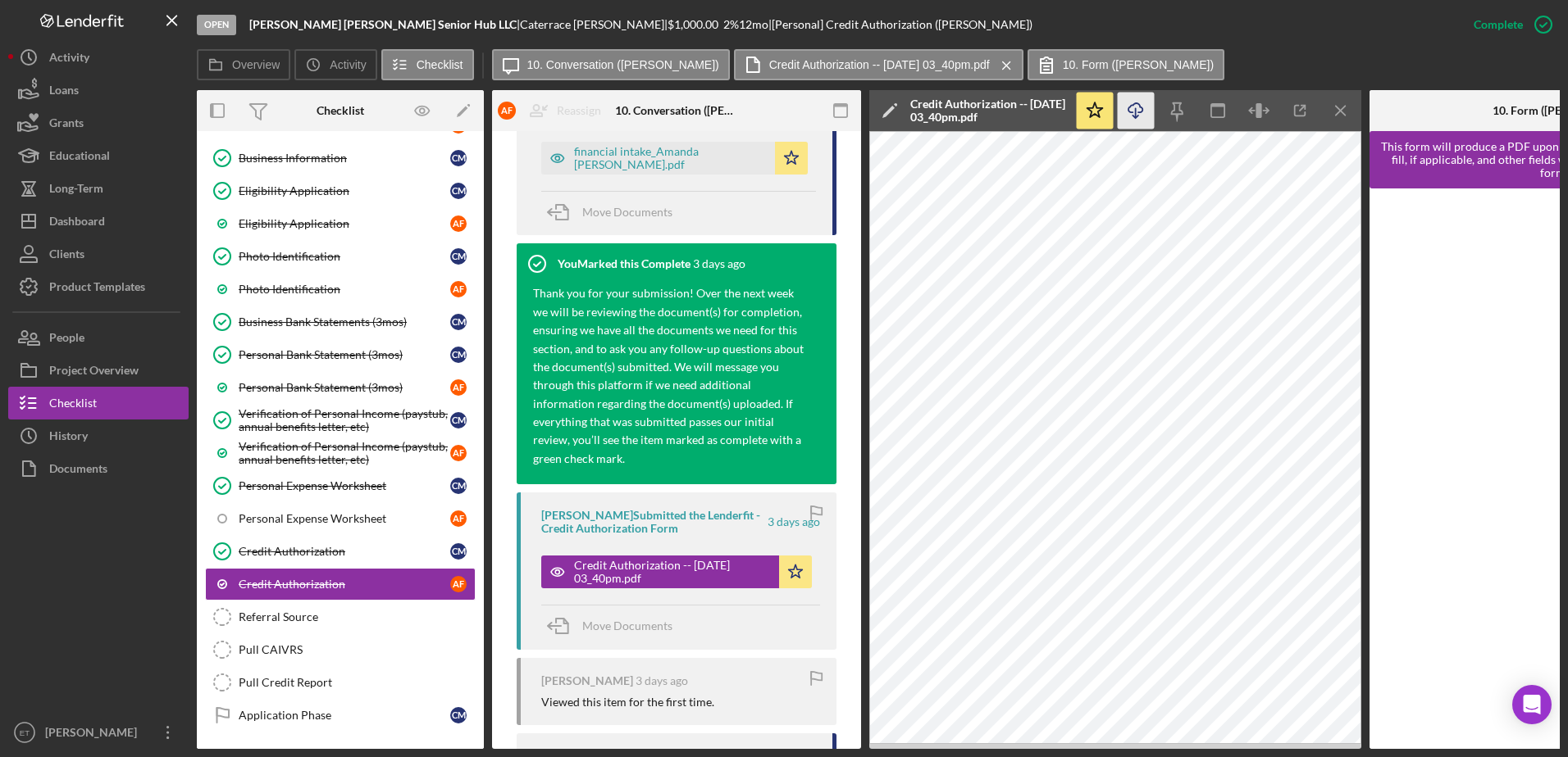
click at [1130, 106] on icon "button" at bounding box center [1135, 107] width 14 height 9
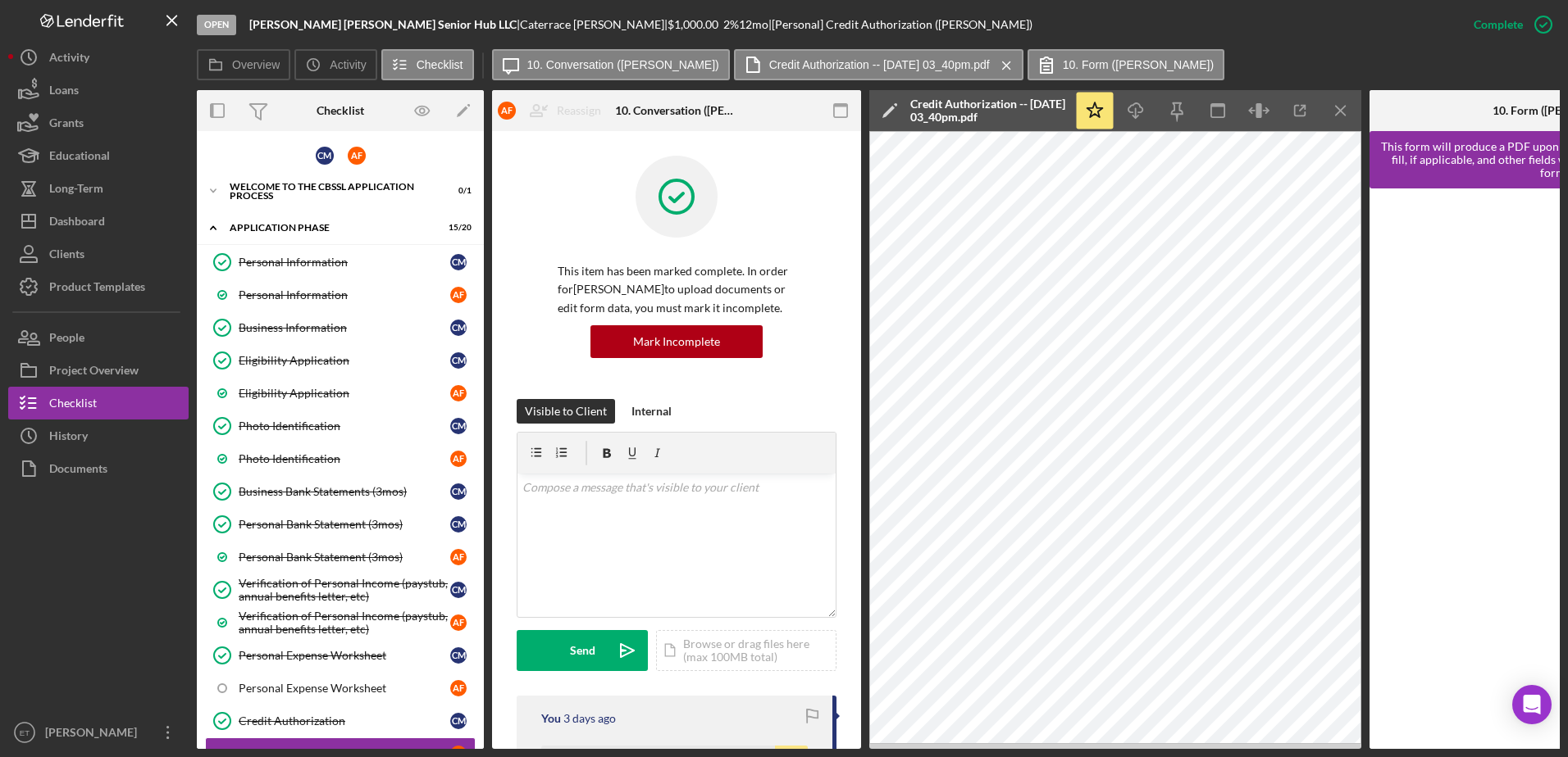
scroll to position [277, 0]
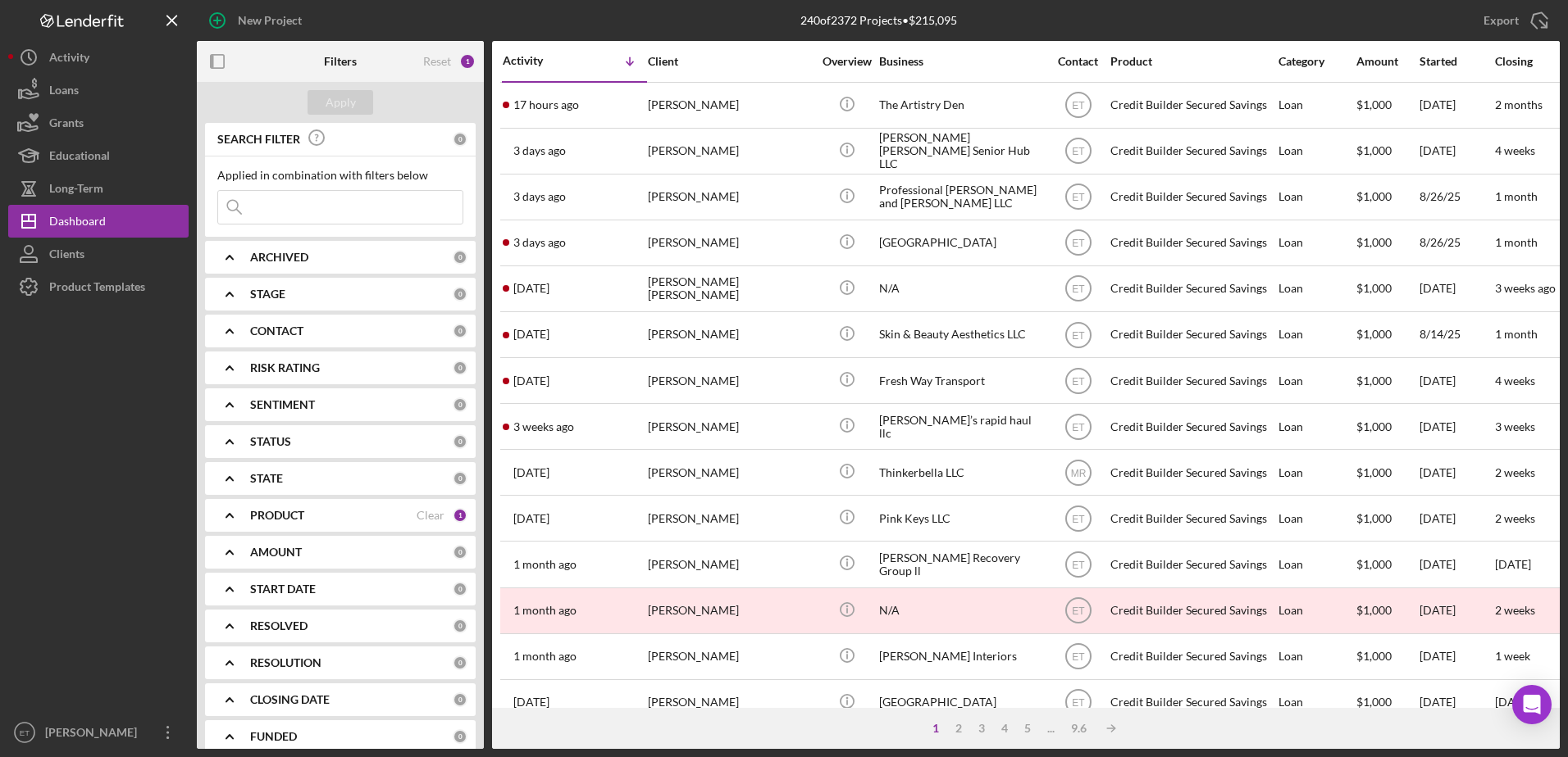
click at [340, 214] on input at bounding box center [340, 206] width 244 height 32
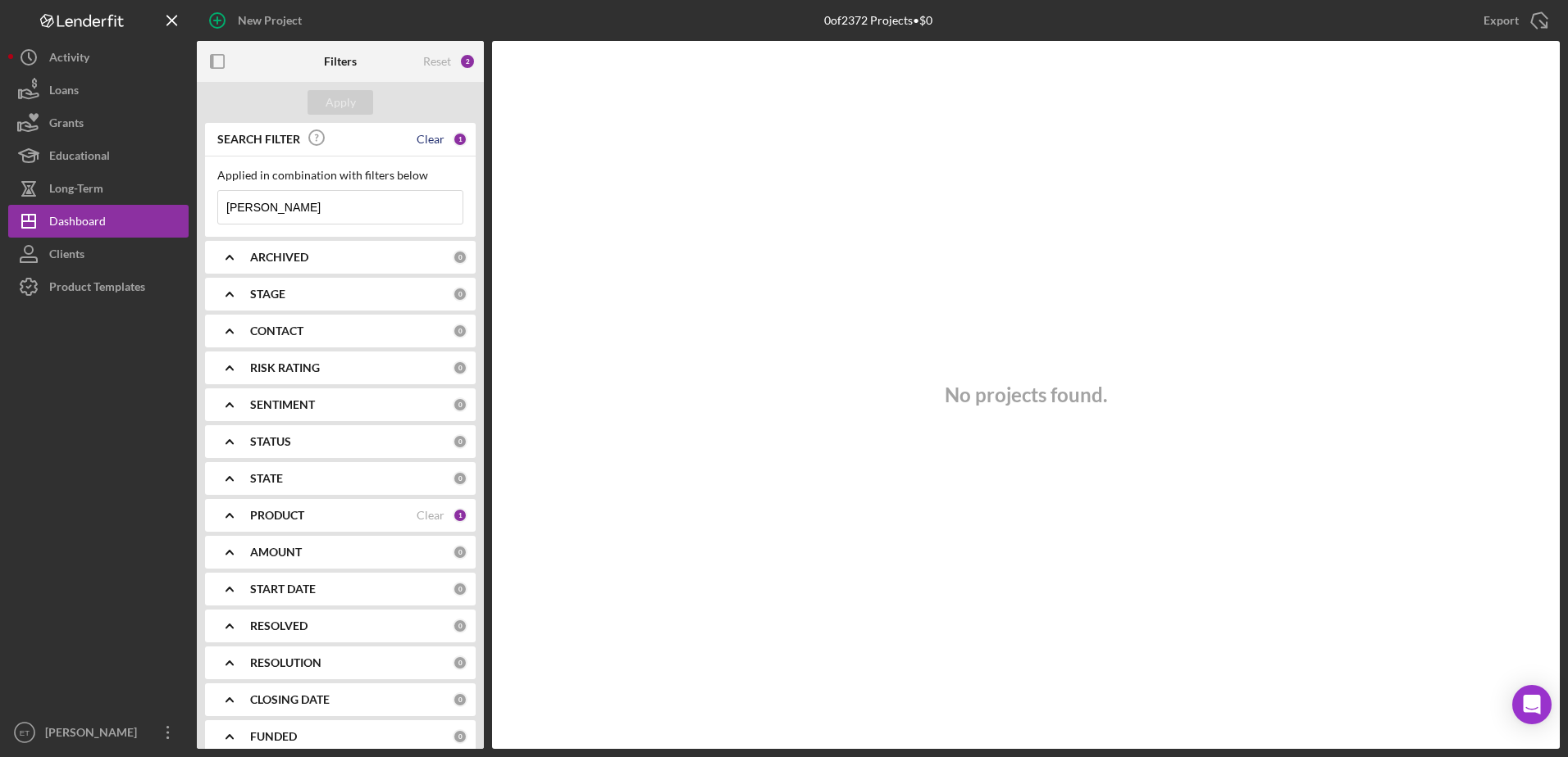
type input "[PERSON_NAME]"
click at [430, 144] on div "Clear" at bounding box center [430, 139] width 28 height 13
click at [438, 62] on div "Reset" at bounding box center [437, 61] width 28 height 13
click at [281, 215] on input at bounding box center [340, 206] width 244 height 32
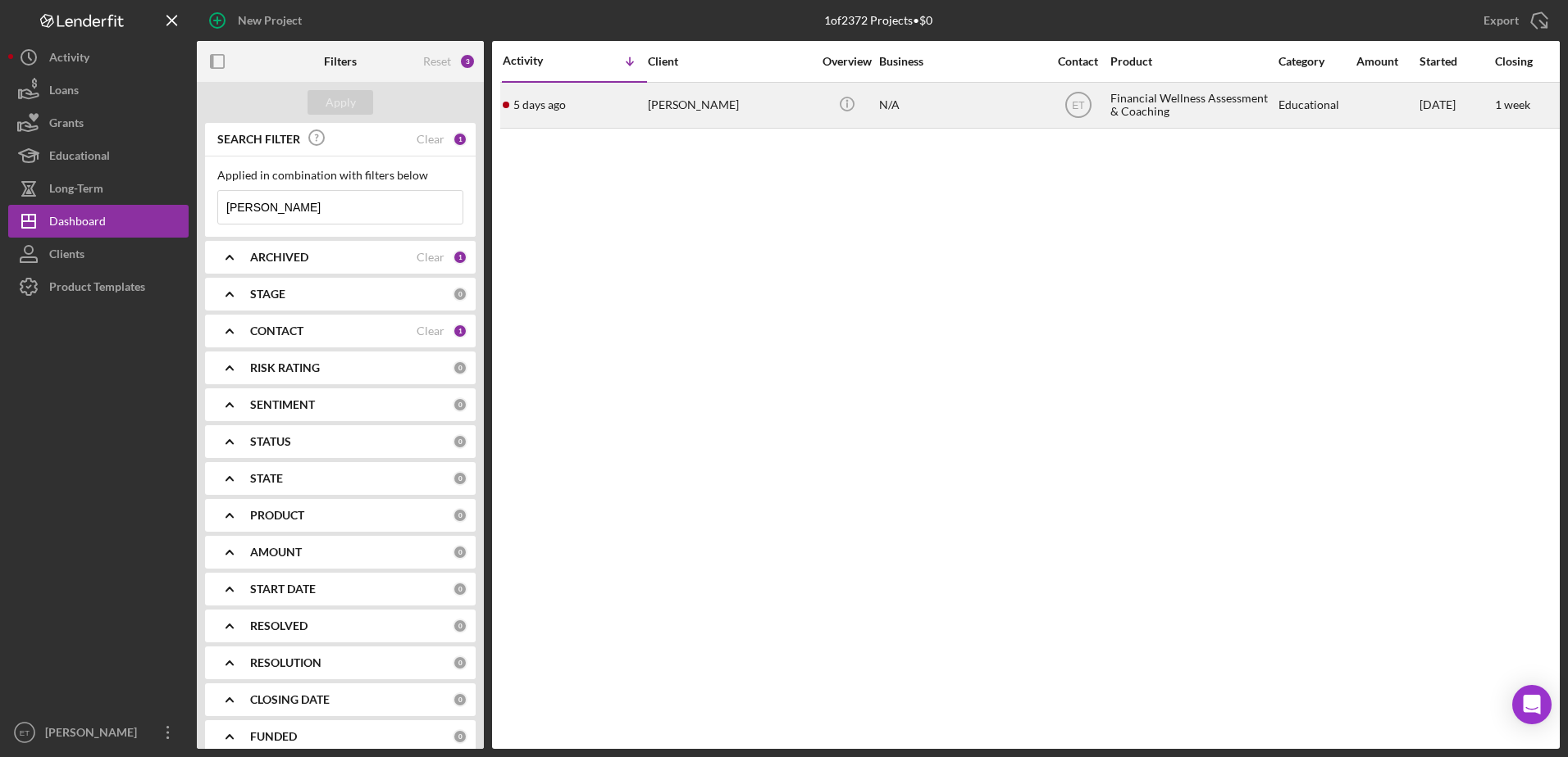
type input "[PERSON_NAME]"
click at [705, 108] on div "[PERSON_NAME]" at bounding box center [729, 105] width 164 height 43
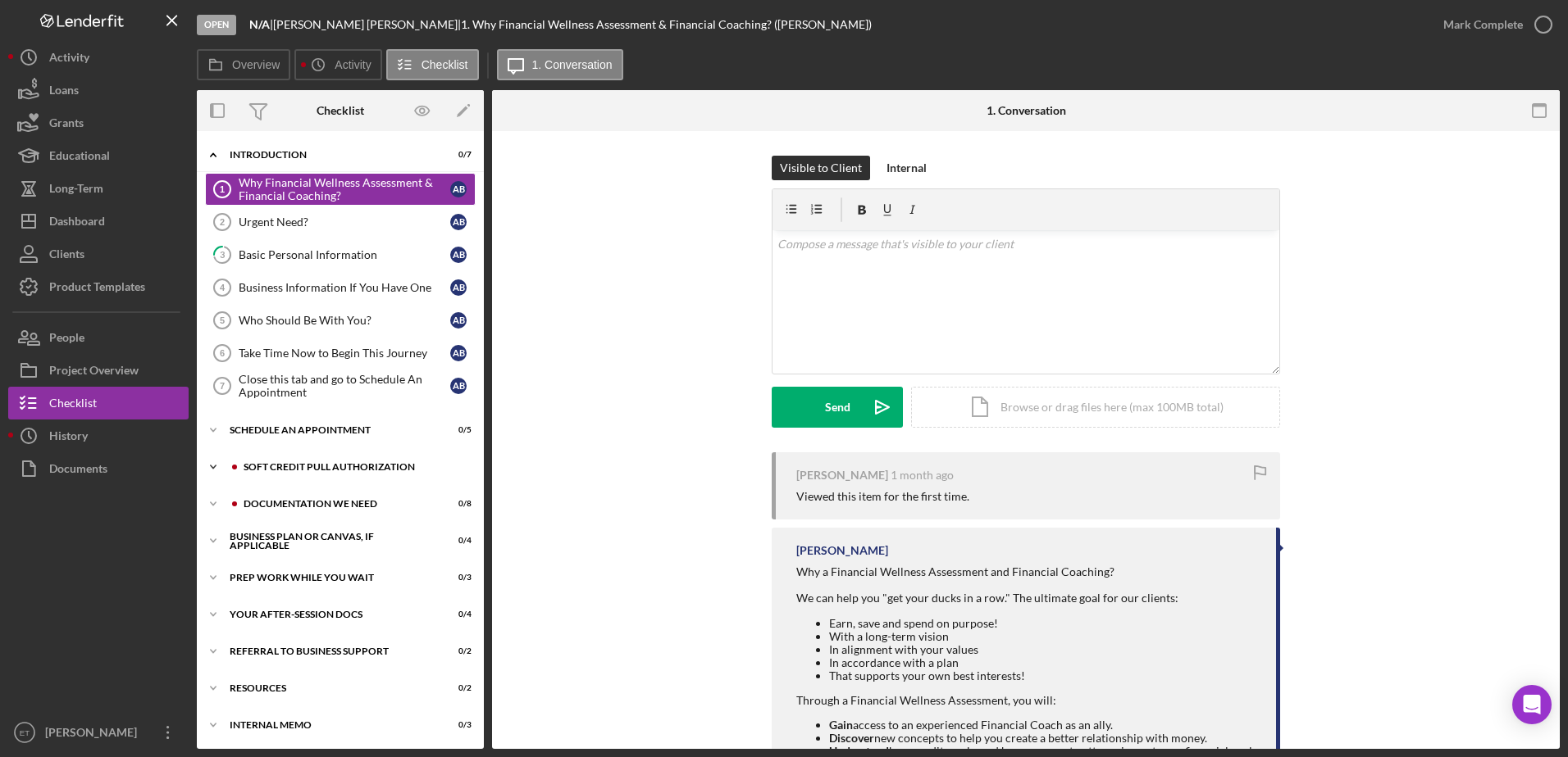
click at [294, 464] on div "Soft Credit Pull Authorization" at bounding box center [353, 467] width 219 height 10
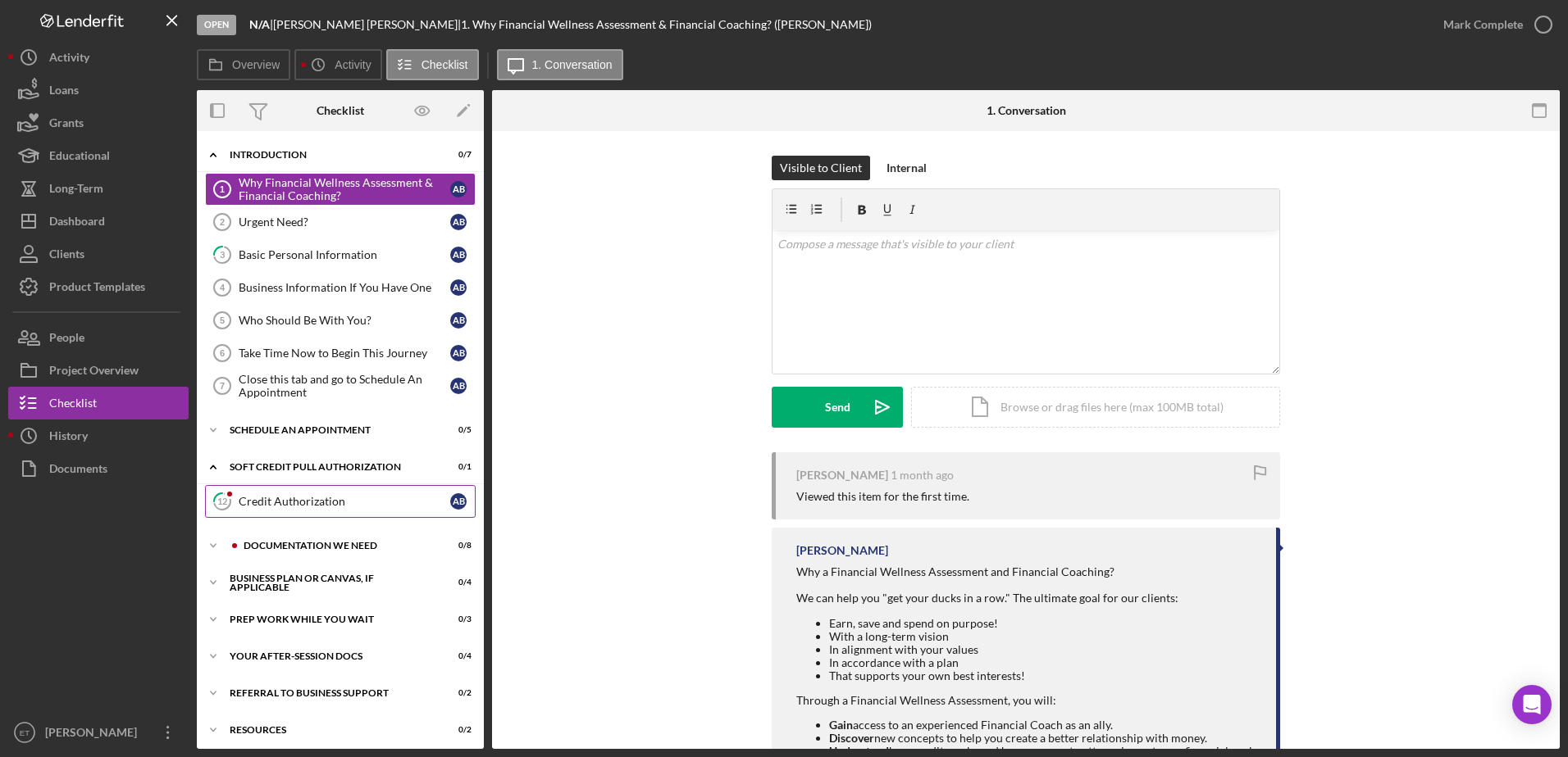
click at [293, 506] on div "Credit Authorization" at bounding box center [344, 500] width 211 height 13
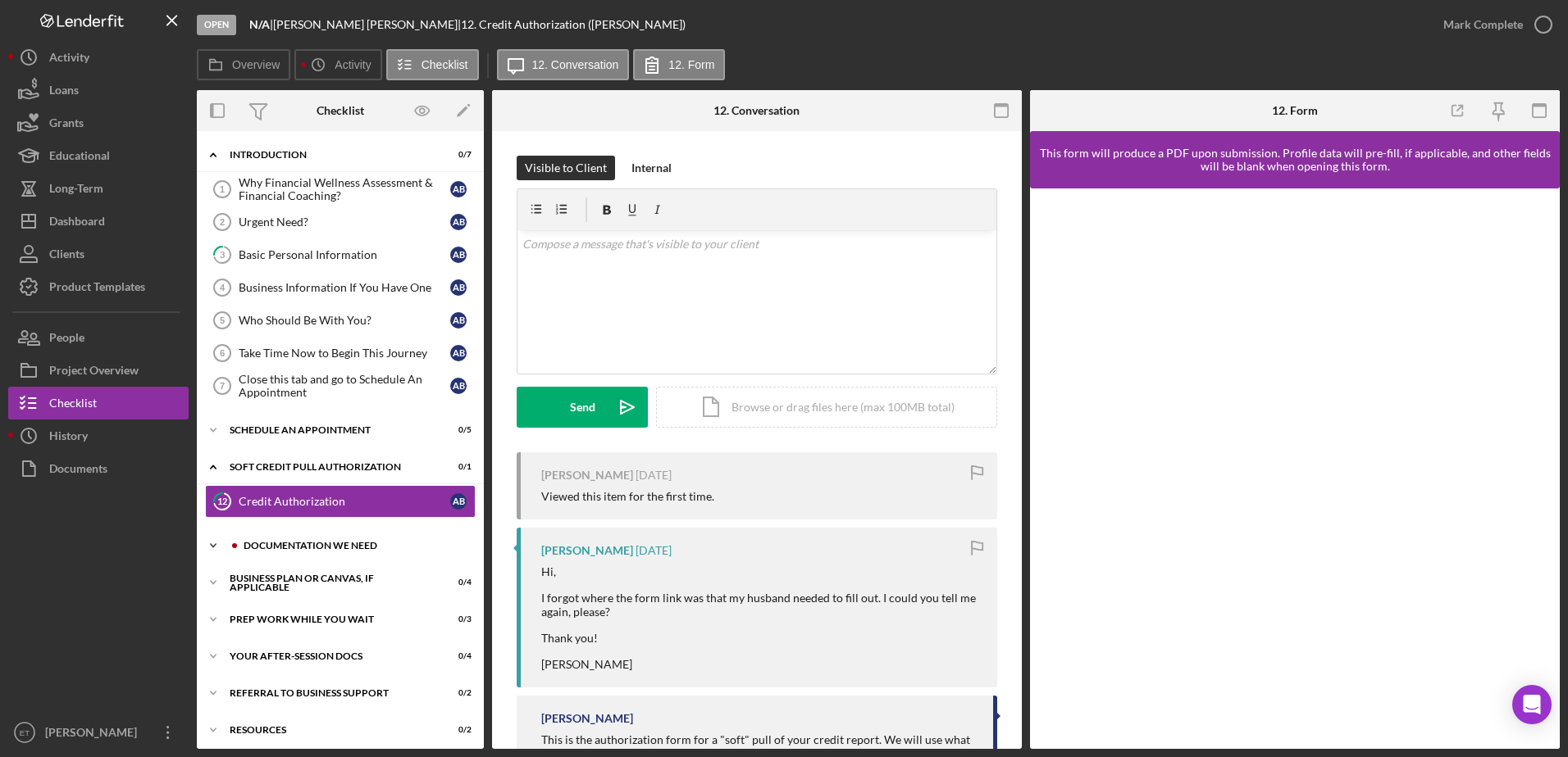
click at [275, 543] on div "Documentation We Need" at bounding box center [353, 546] width 219 height 10
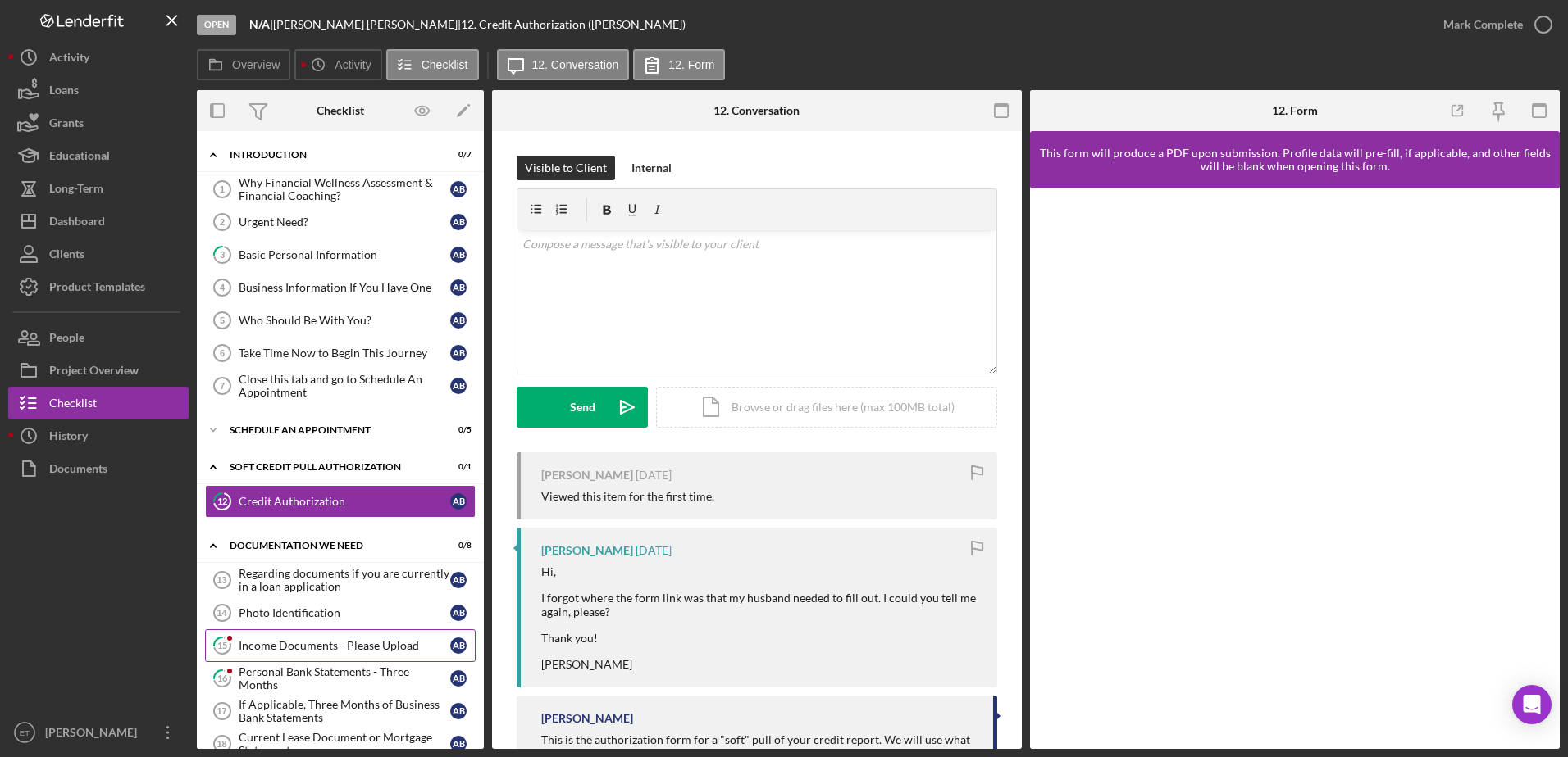
click at [278, 640] on div "Income Documents - Please Upload" at bounding box center [344, 645] width 211 height 13
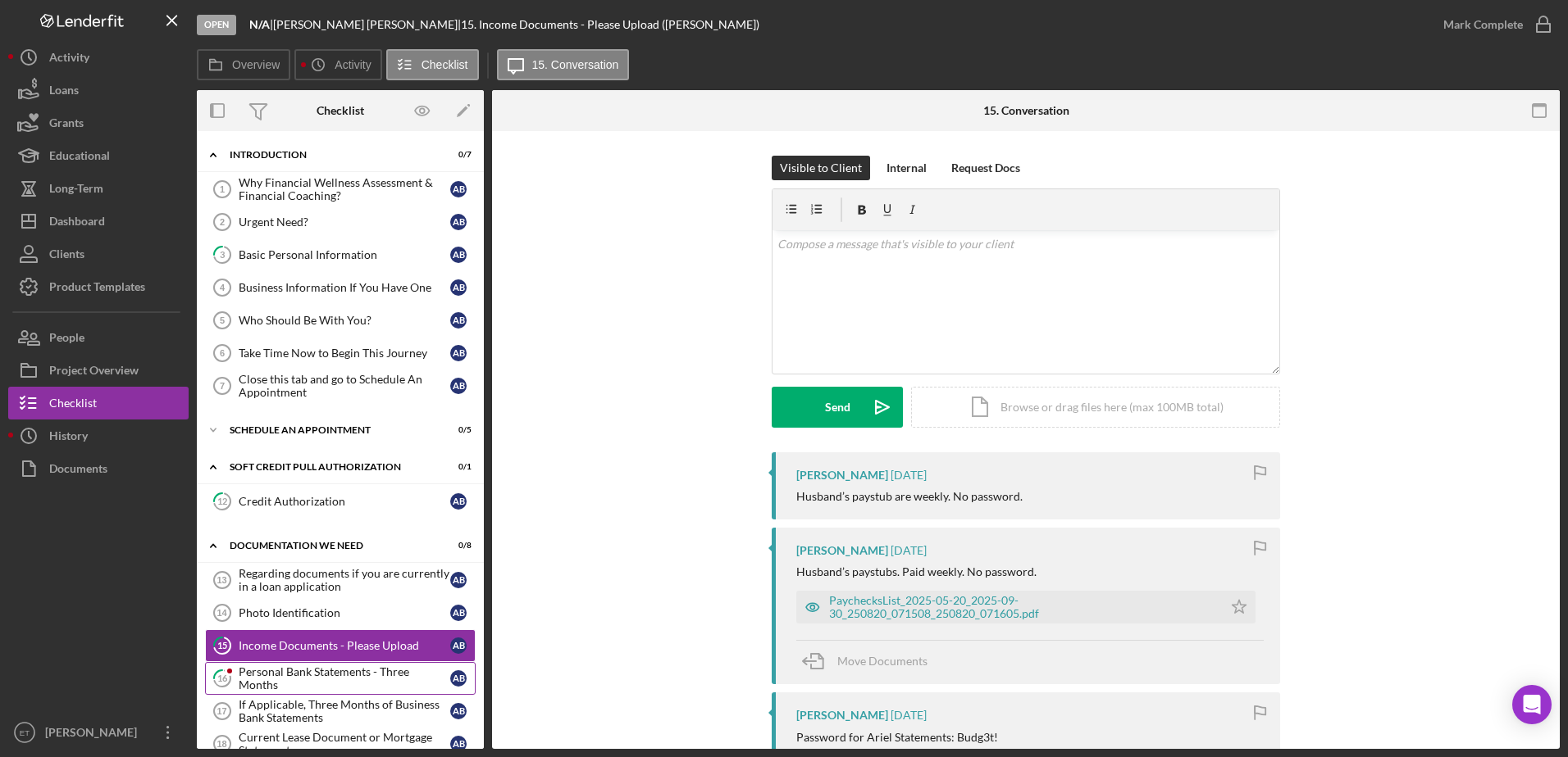
click at [303, 672] on div "Personal Bank Statements - Three Months" at bounding box center [344, 678] width 211 height 27
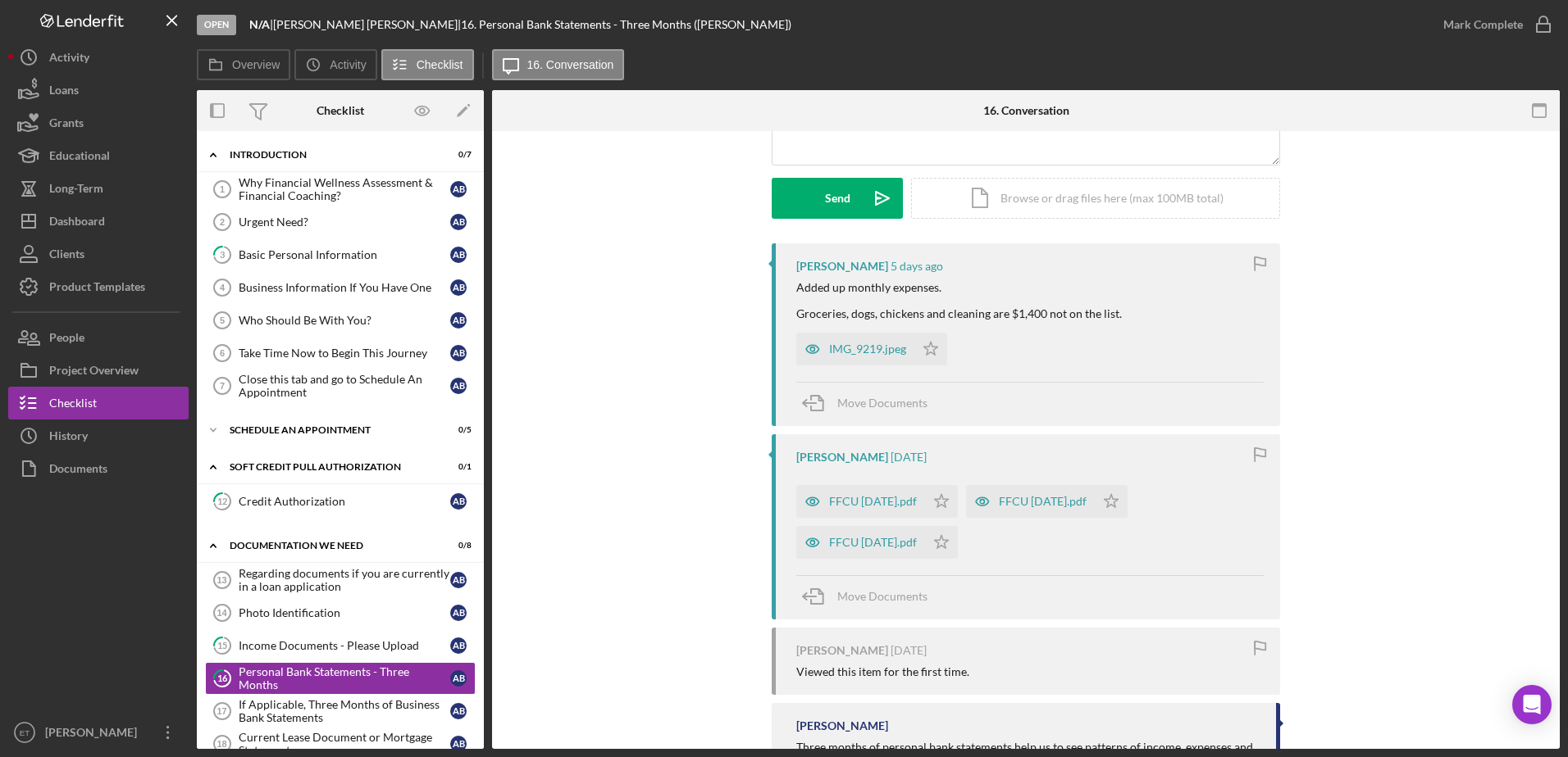
scroll to position [209, 0]
click at [809, 345] on icon "button" at bounding box center [812, 349] width 13 height 8
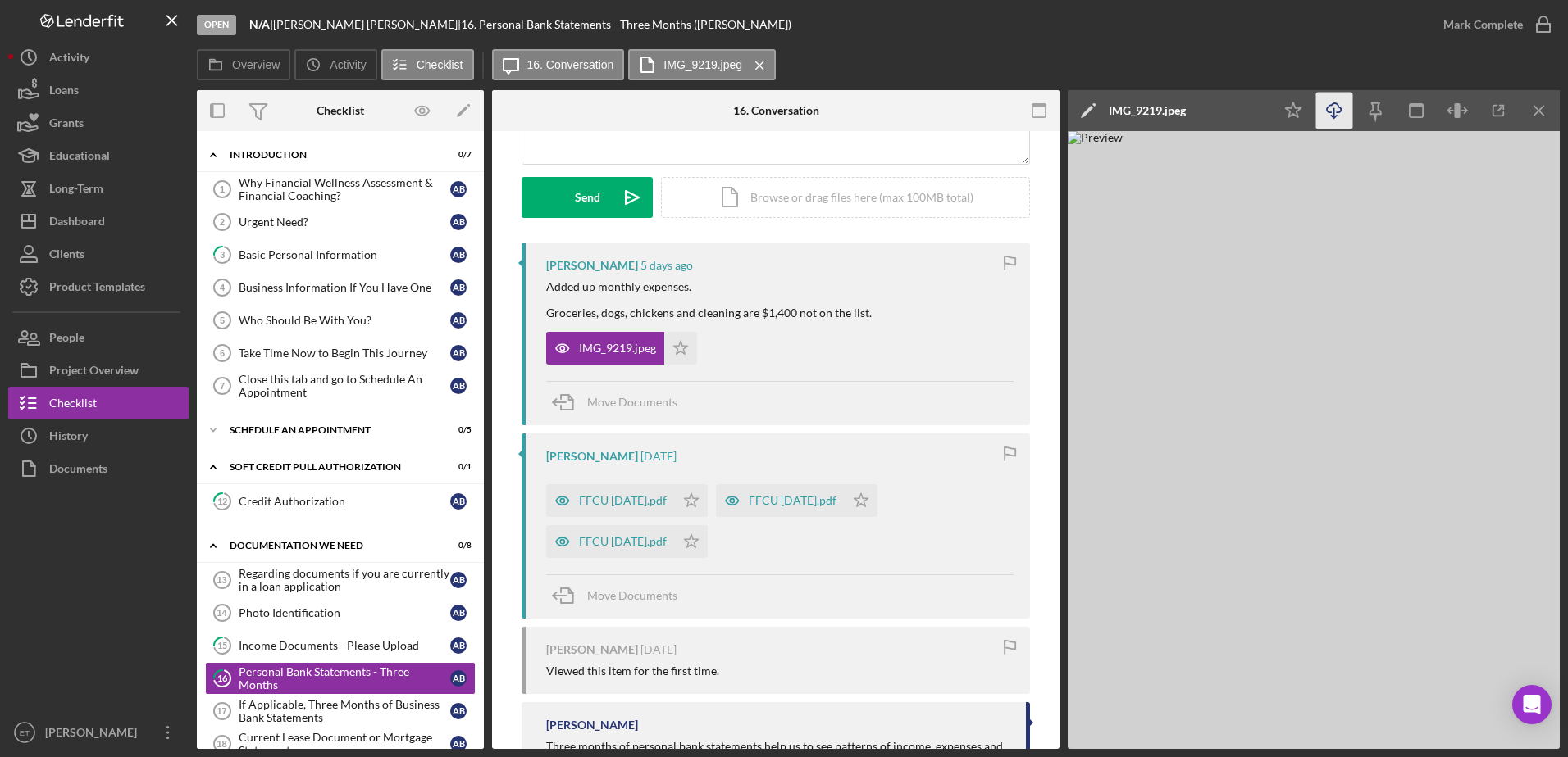
click at [1336, 113] on icon "Icon/Download" at bounding box center [1335, 111] width 37 height 37
click at [81, 561] on div at bounding box center [97, 600] width 180 height 231
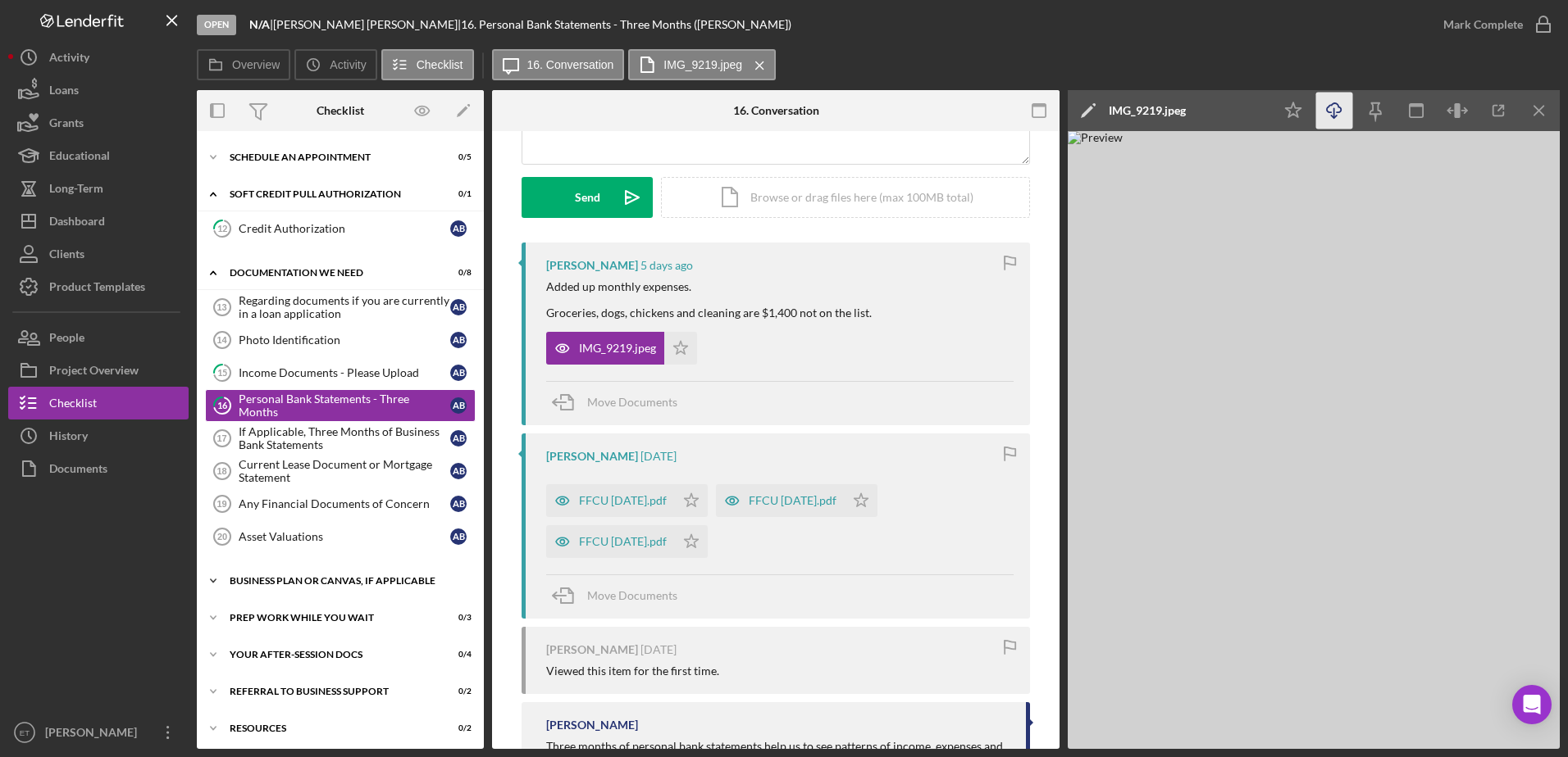
scroll to position [315, 0]
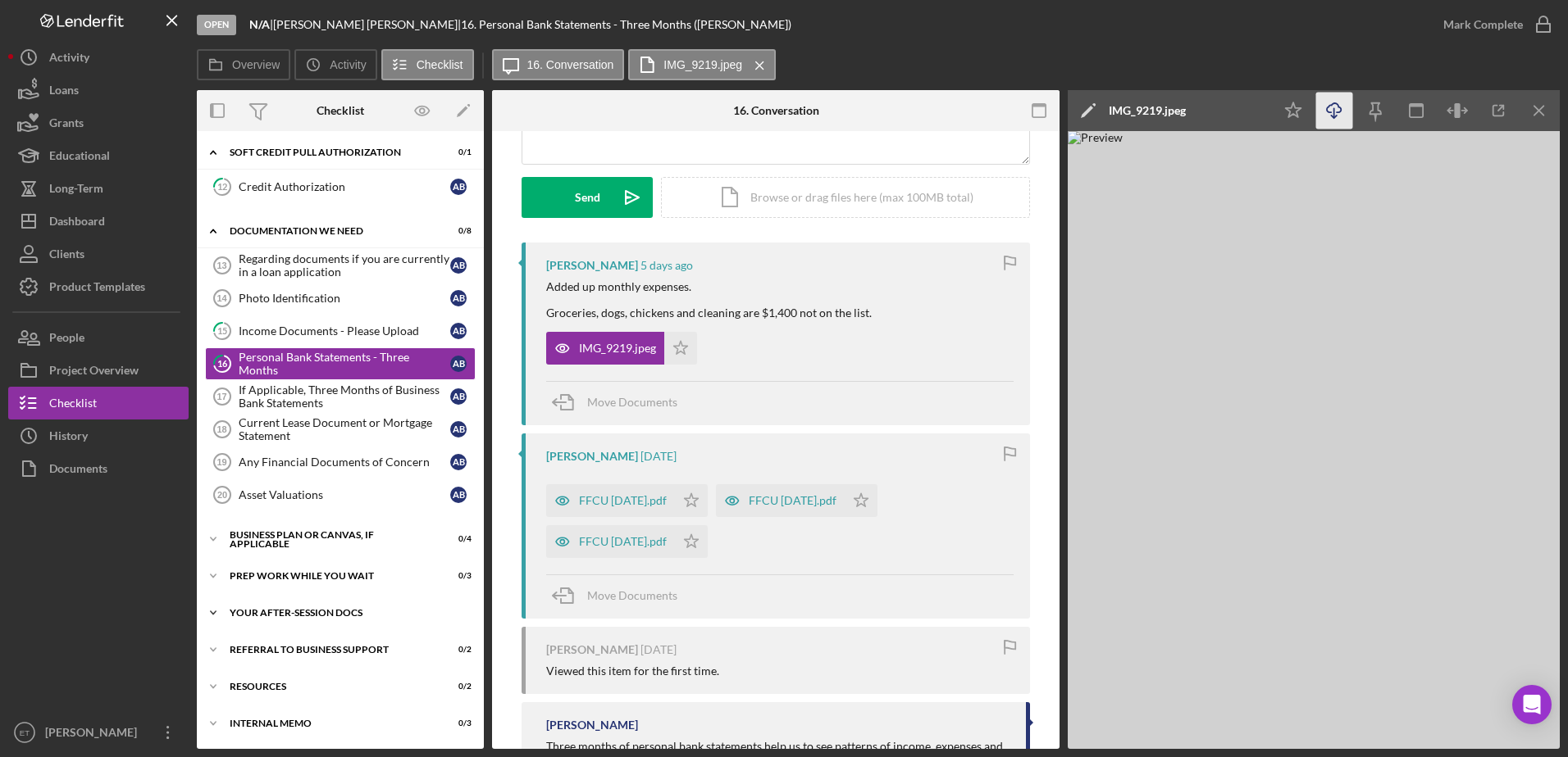
click at [308, 608] on div "Your After-Session Docs" at bounding box center [346, 612] width 234 height 10
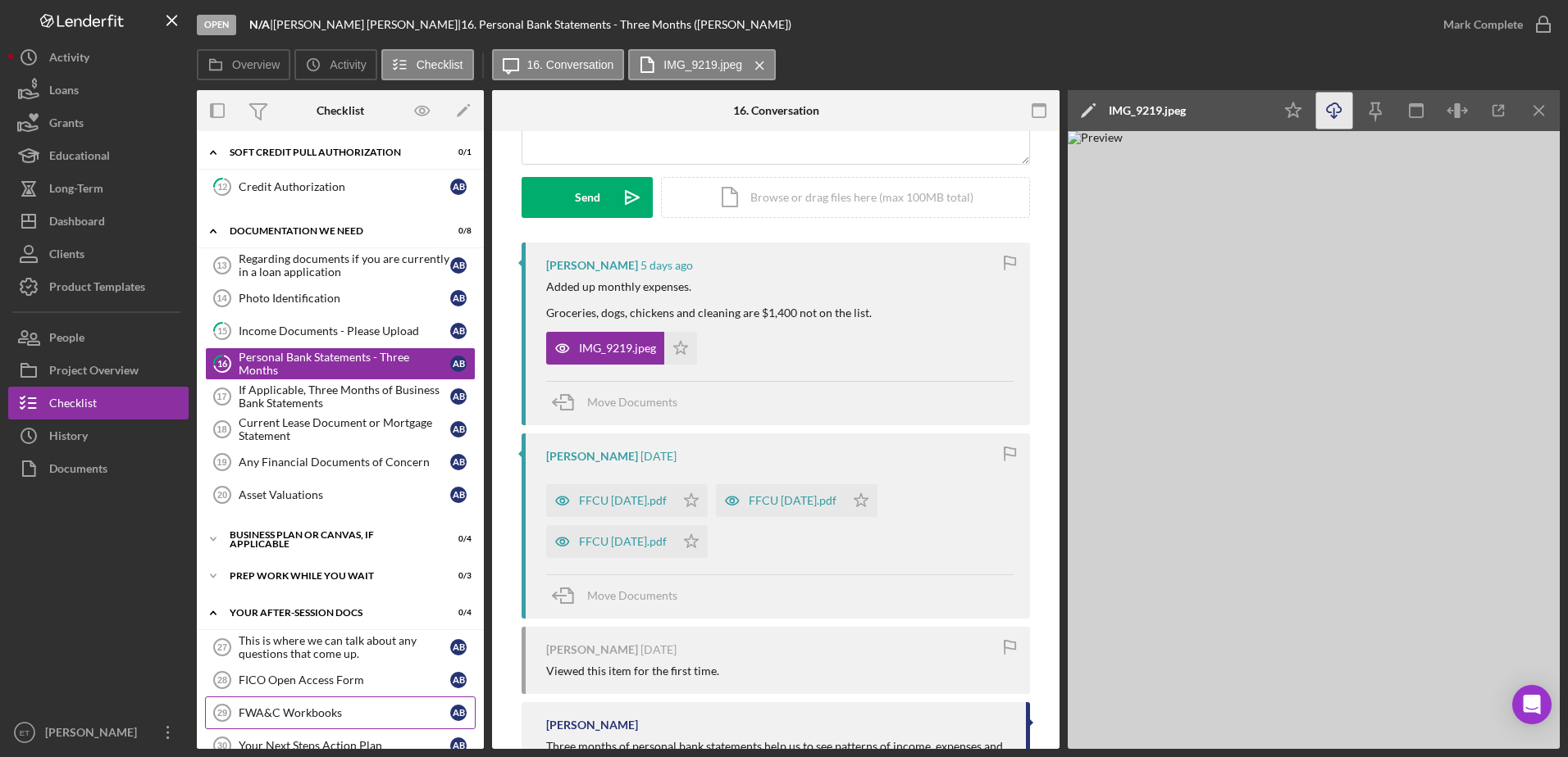
click at [308, 711] on div "FWA&C Workbooks" at bounding box center [344, 712] width 211 height 13
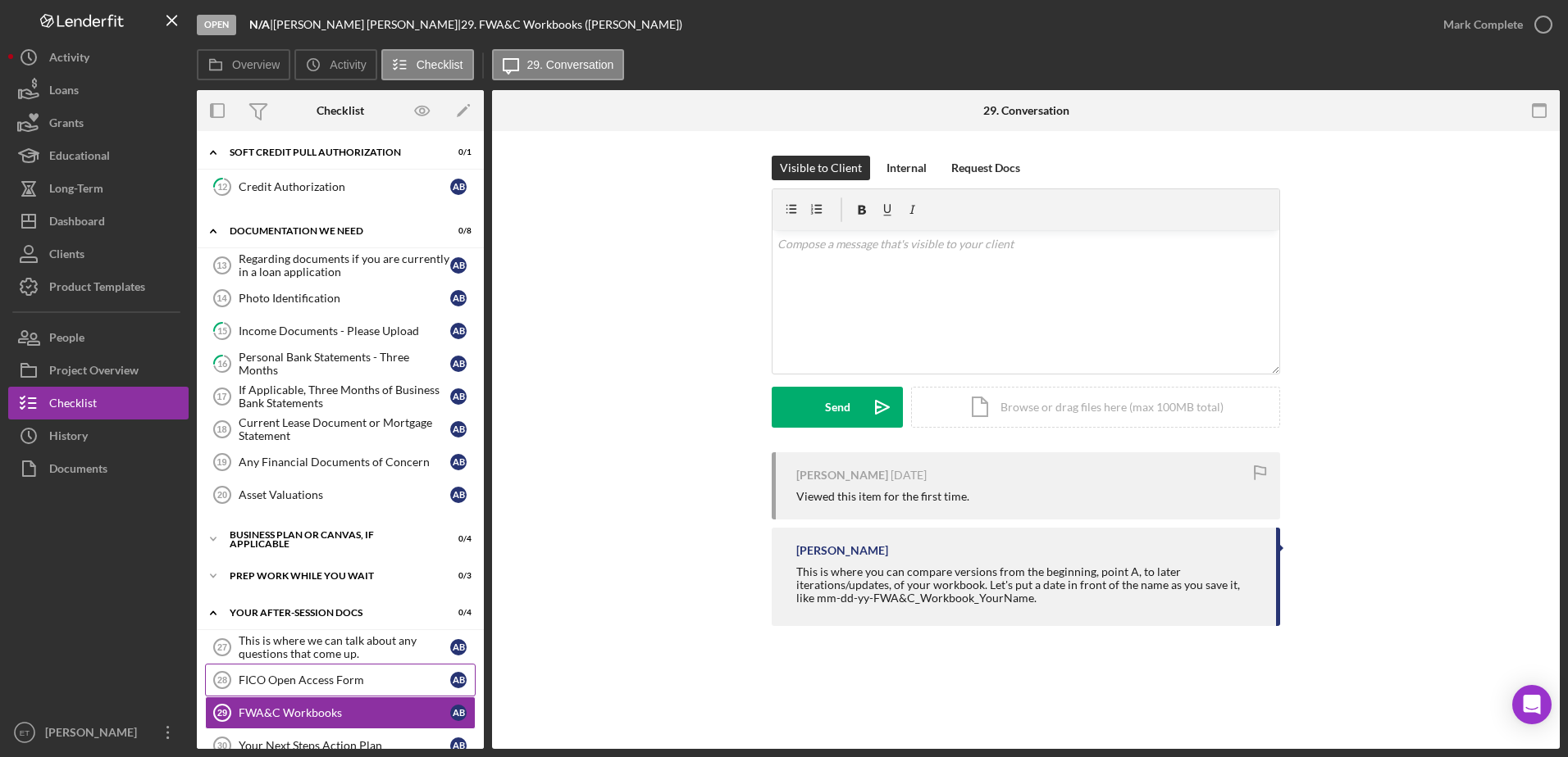
click at [301, 681] on div "FICO Open Access Form" at bounding box center [344, 679] width 211 height 13
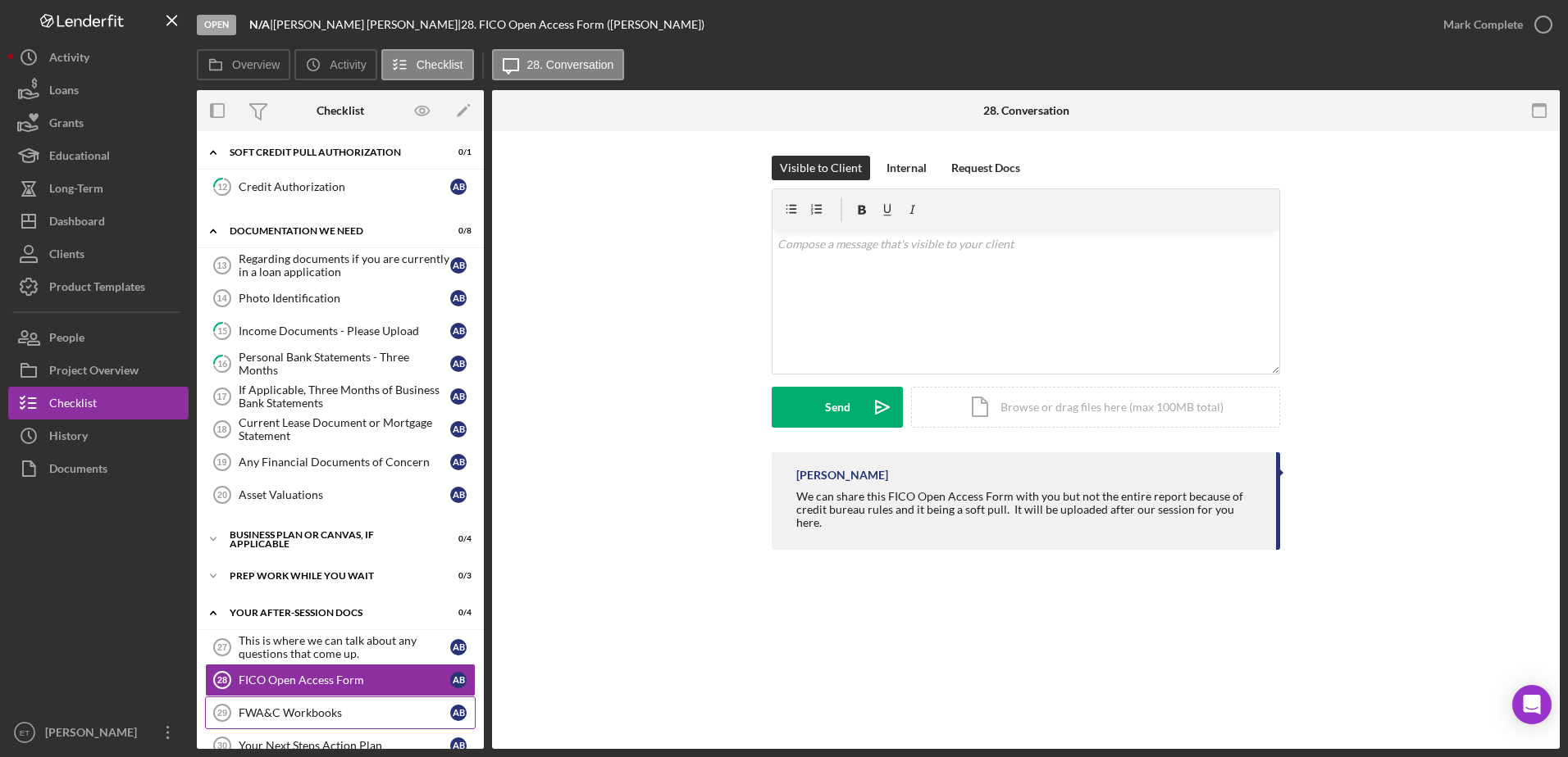
click at [290, 716] on div "FWA&C Workbooks" at bounding box center [344, 712] width 211 height 13
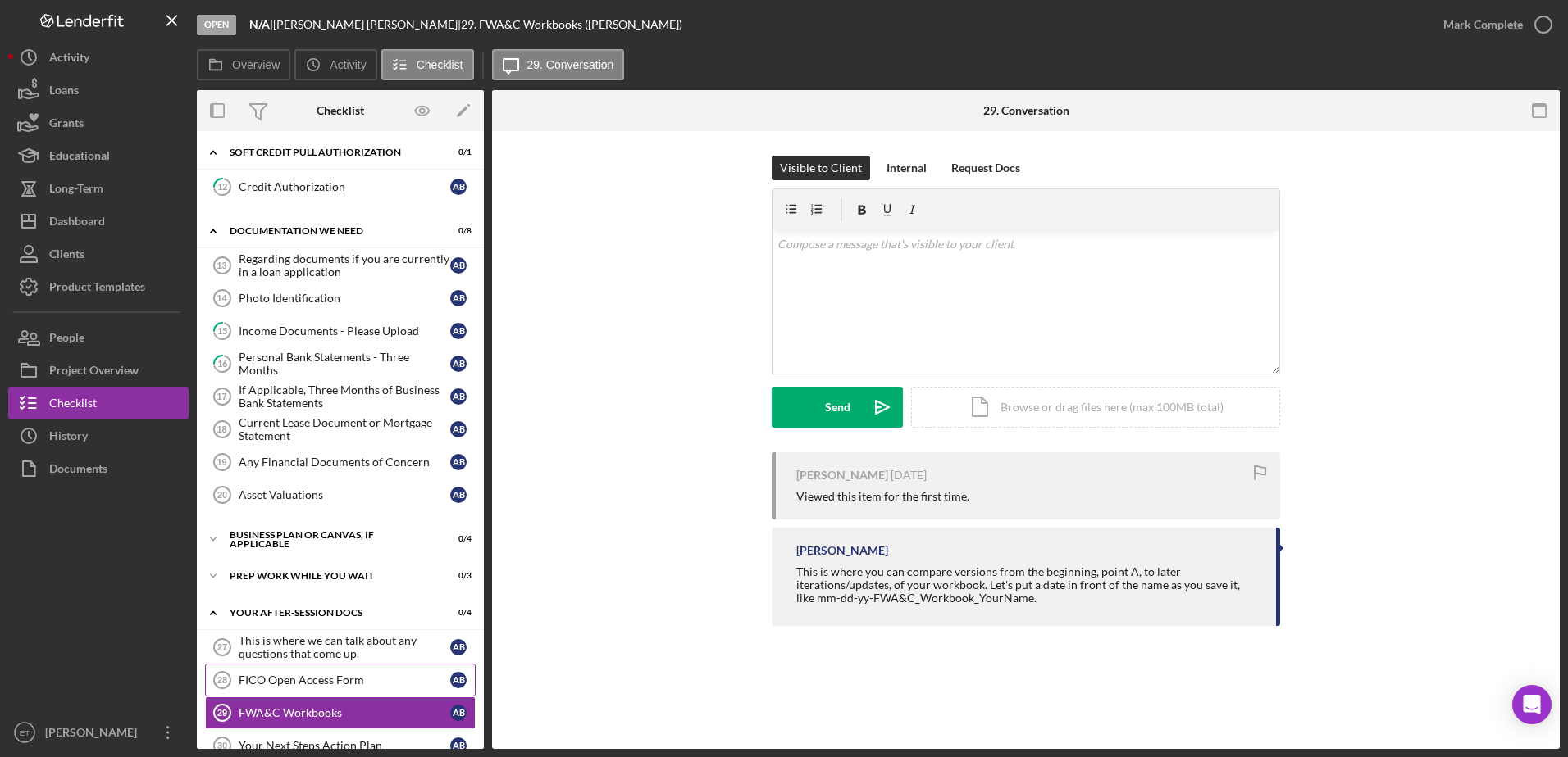
click at [283, 673] on div "FICO Open Access Form" at bounding box center [344, 679] width 211 height 13
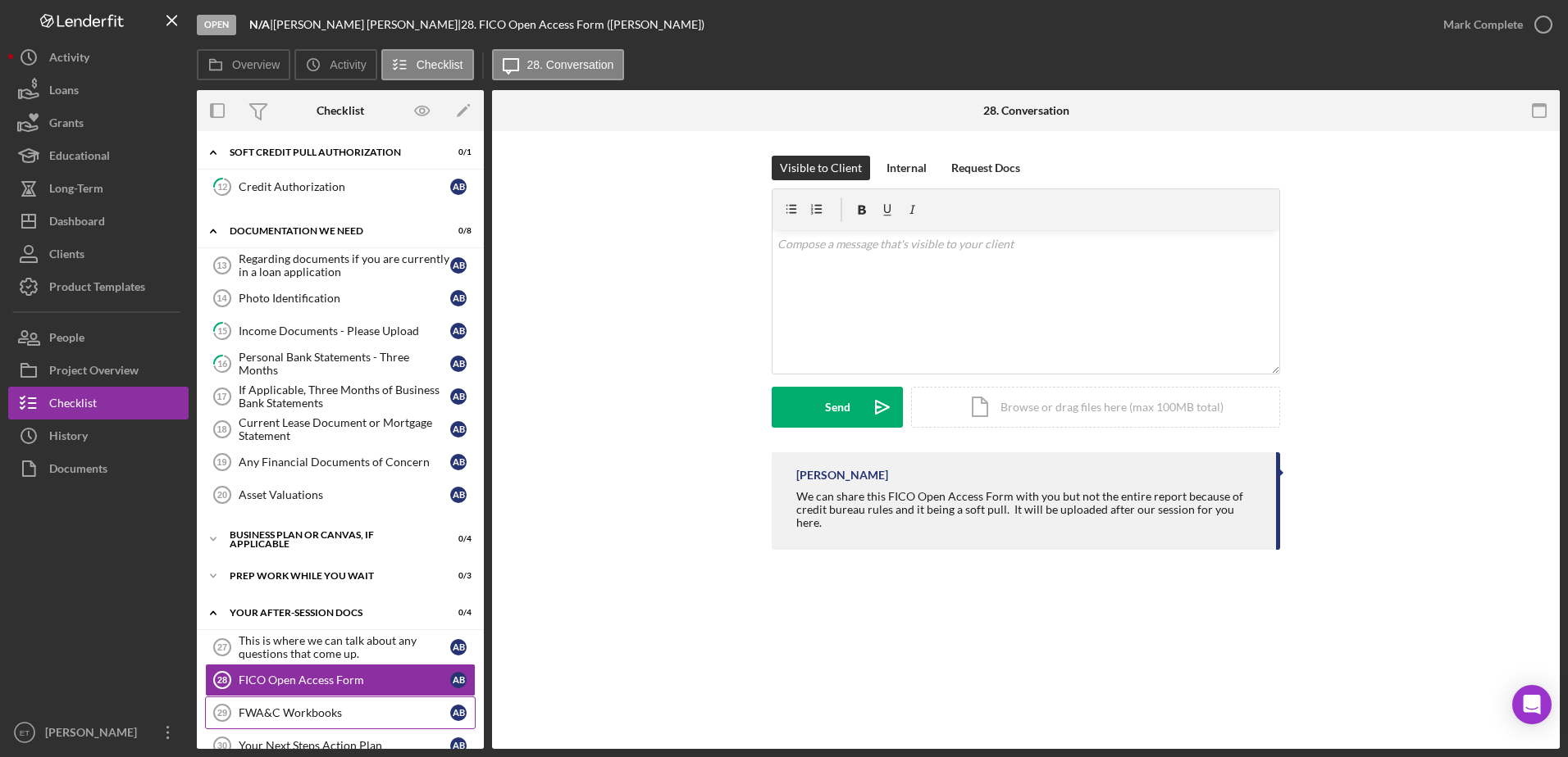
click at [298, 715] on div "FWA&C Workbooks" at bounding box center [344, 712] width 211 height 13
